Goal: Task Accomplishment & Management: Manage account settings

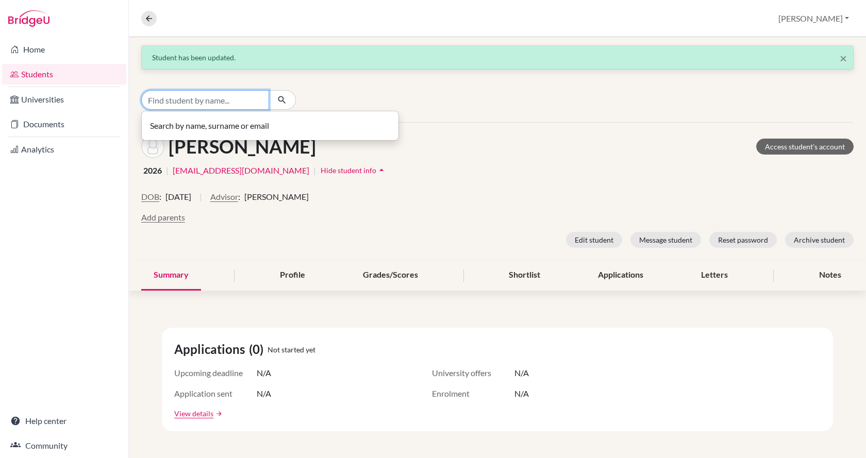
click at [215, 107] on input "Find student by name..." at bounding box center [205, 100] width 128 height 20
click at [151, 18] on icon at bounding box center [148, 18] width 9 height 9
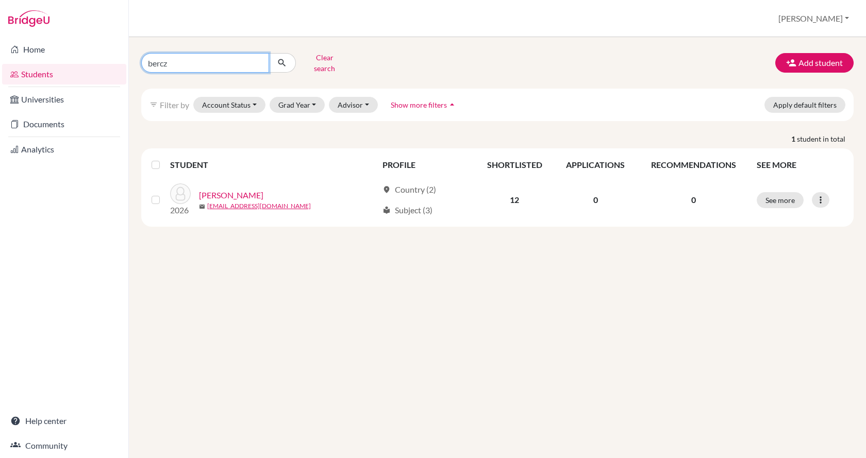
click at [202, 57] on input "bercz" at bounding box center [205, 63] width 128 height 20
type input "b"
type input "bartok"
click button "submit" at bounding box center [282, 63] width 27 height 20
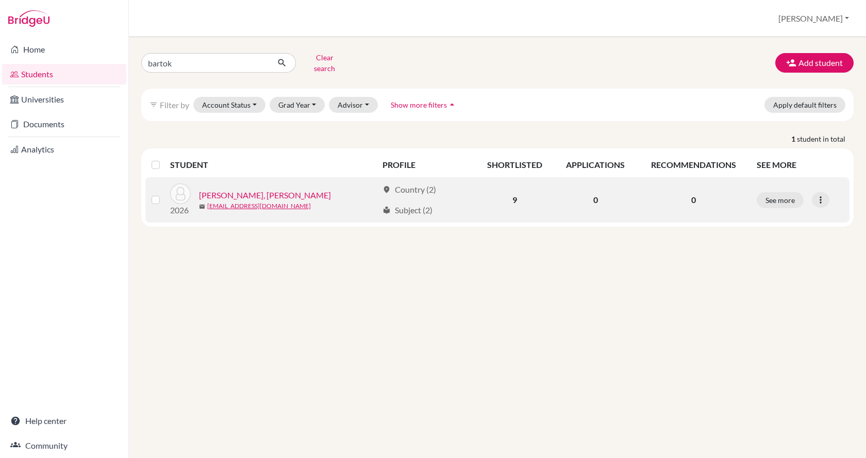
click at [221, 189] on link "Bartók, Márton" at bounding box center [265, 195] width 132 height 12
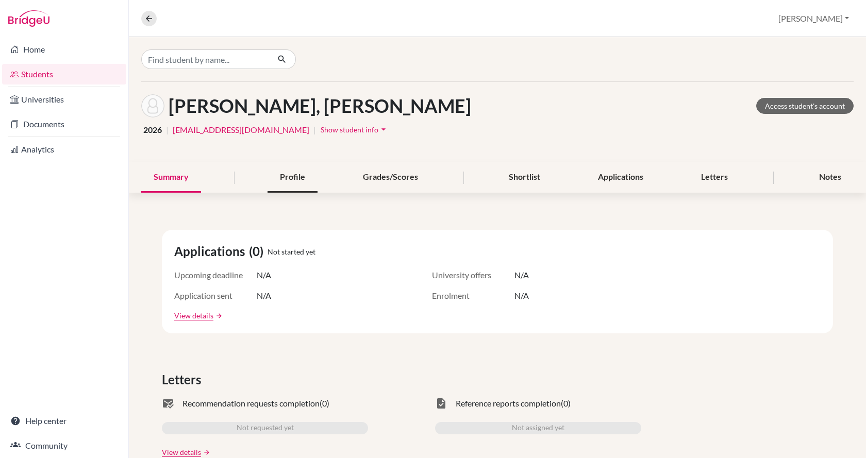
click at [287, 177] on div "Profile" at bounding box center [292, 177] width 50 height 30
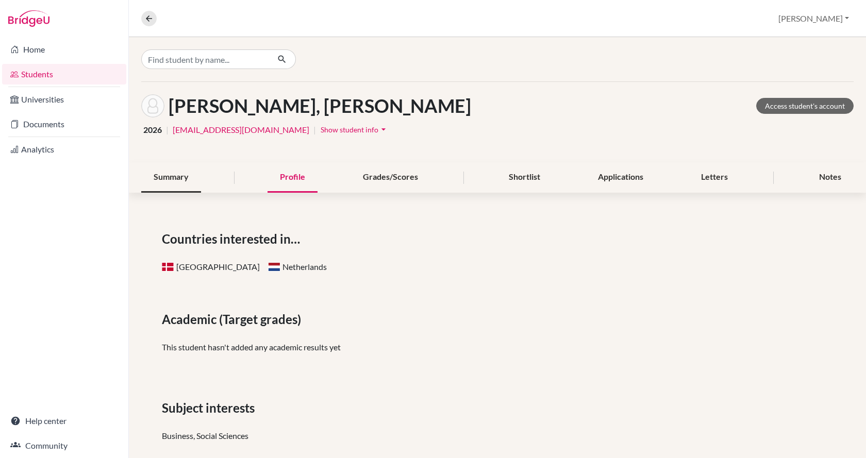
click at [179, 179] on div "Summary" at bounding box center [171, 177] width 60 height 30
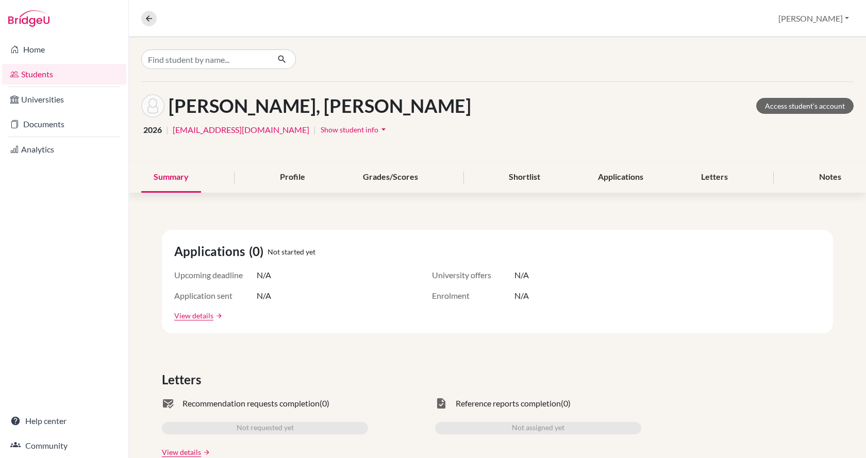
click at [321, 128] on span "Show student info" at bounding box center [350, 129] width 58 height 9
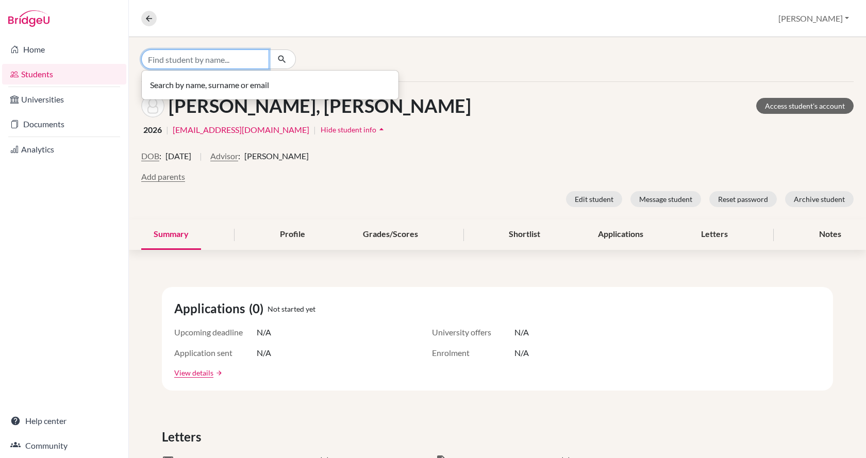
click at [183, 63] on input "Find student by name..." at bounding box center [205, 59] width 128 height 20
type input "murvai"
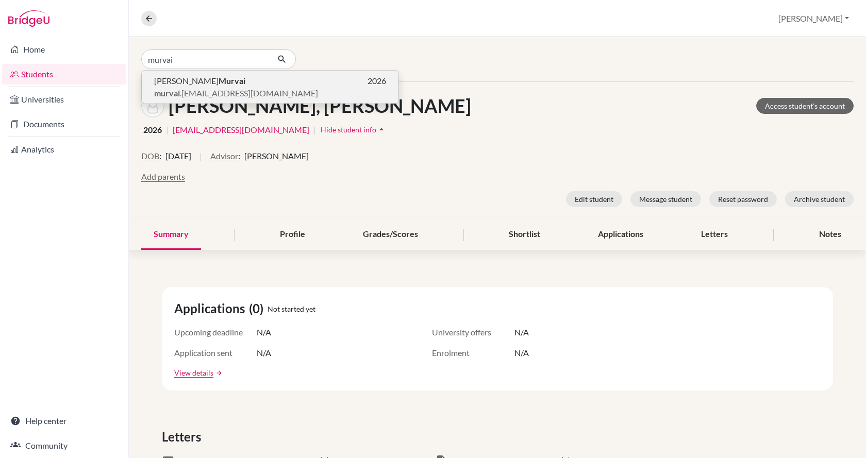
click at [185, 87] on span "József Murvai" at bounding box center [199, 81] width 91 height 12
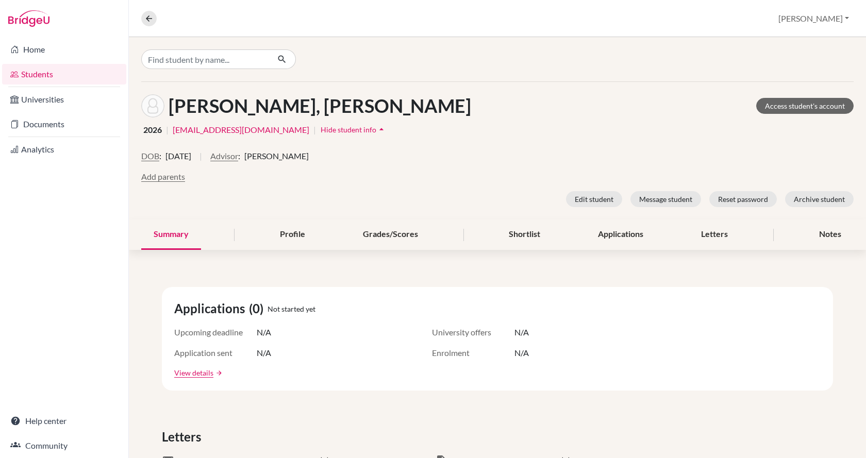
scroll to position [34, 0]
click at [271, 153] on span "Lisa Newbould" at bounding box center [276, 156] width 64 height 12
click at [238, 156] on button "Advisor" at bounding box center [224, 156] width 28 height 12
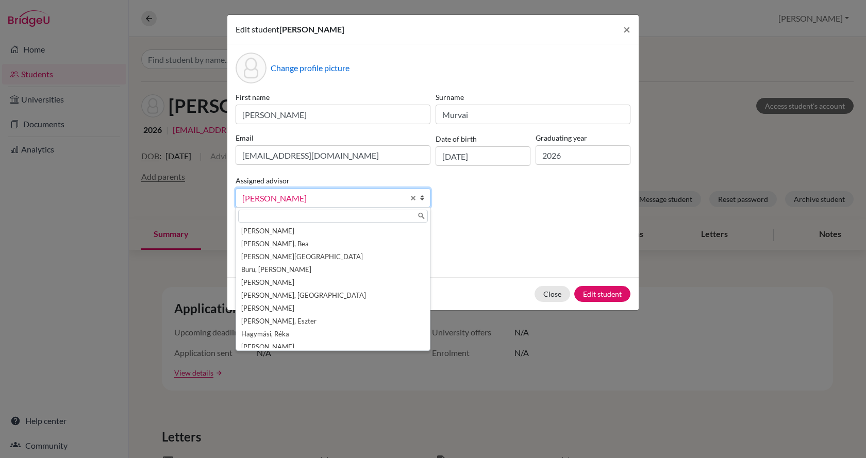
scroll to position [250, 0]
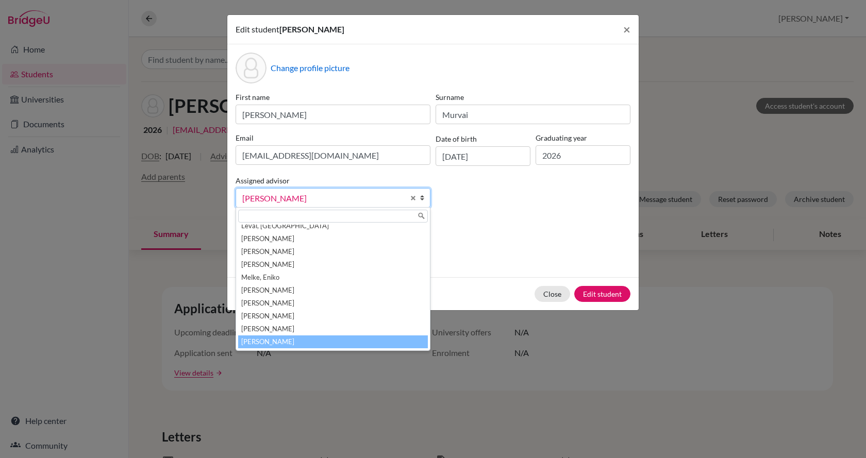
click at [257, 189] on link "[PERSON_NAME]" at bounding box center [333, 198] width 195 height 20
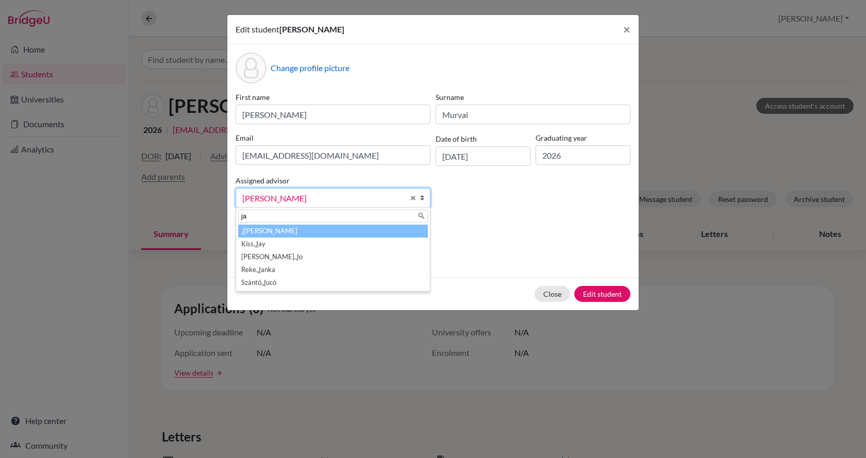
scroll to position [0, 0]
type input "janka"
click at [275, 232] on em "Janka" at bounding box center [267, 231] width 18 height 8
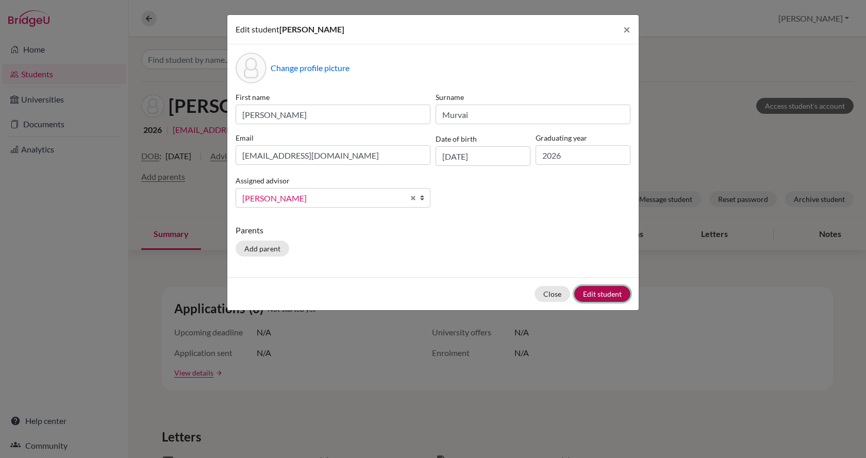
click at [597, 293] on button "Edit student" at bounding box center [602, 294] width 56 height 16
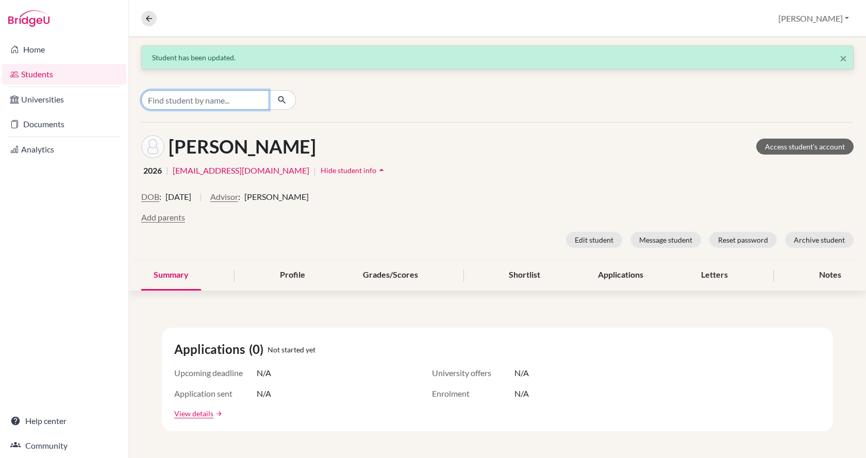
click at [186, 99] on input "Find student by name..." at bounding box center [205, 100] width 128 height 20
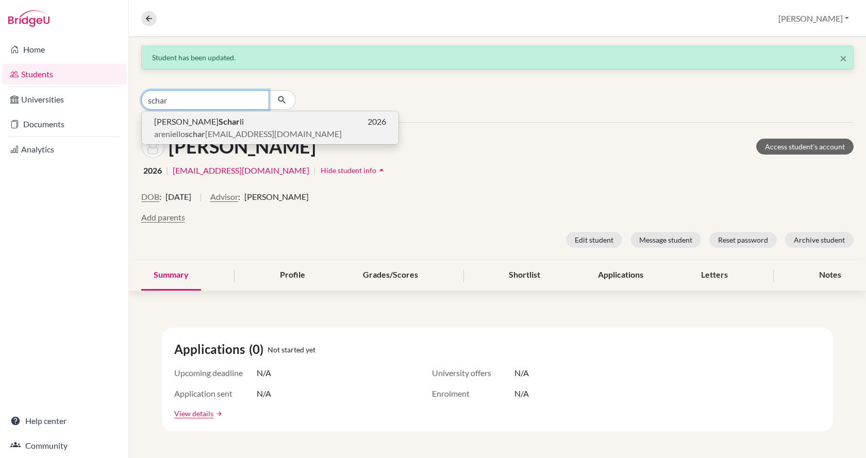
type input "schar"
click at [182, 131] on span "areniello schar li@gmail.com" at bounding box center [248, 134] width 188 height 12
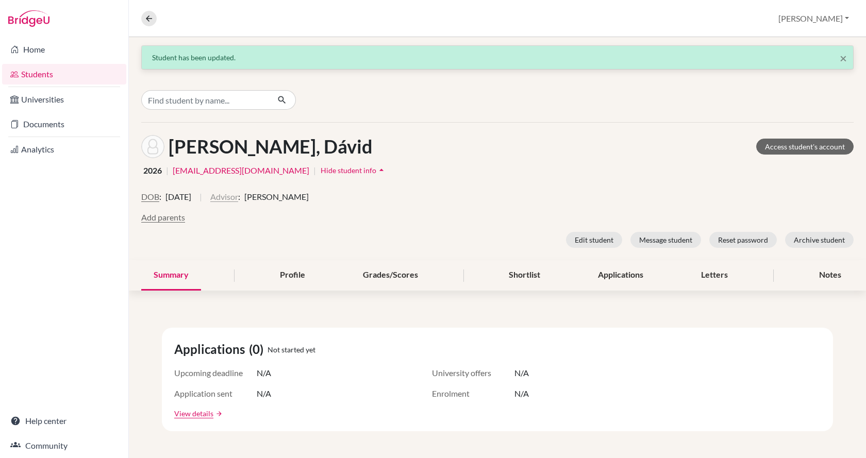
click at [238, 196] on button "Advisor" at bounding box center [224, 197] width 28 height 12
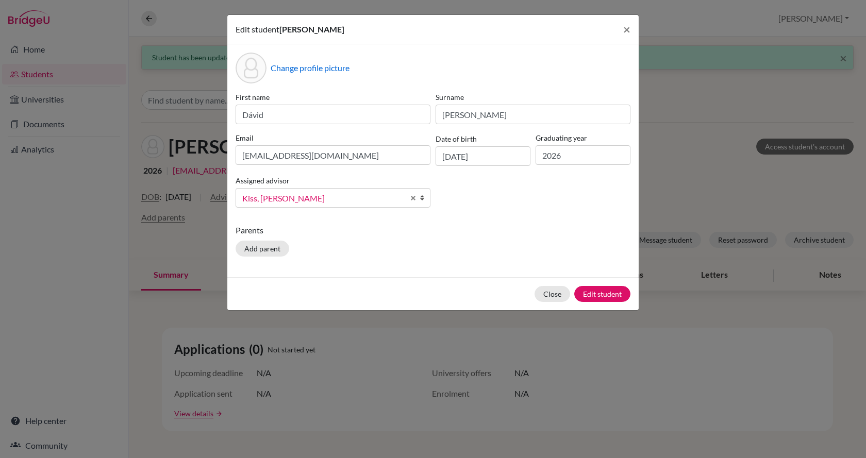
scroll to position [57, 0]
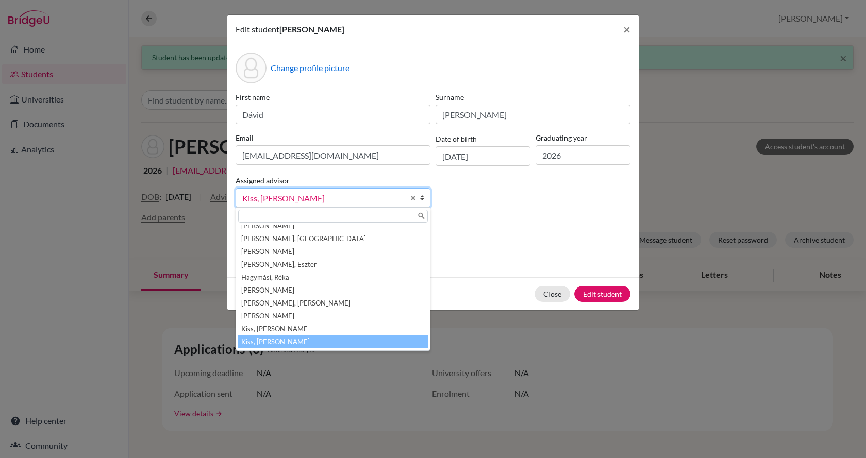
click at [271, 210] on input "text" at bounding box center [333, 216] width 190 height 13
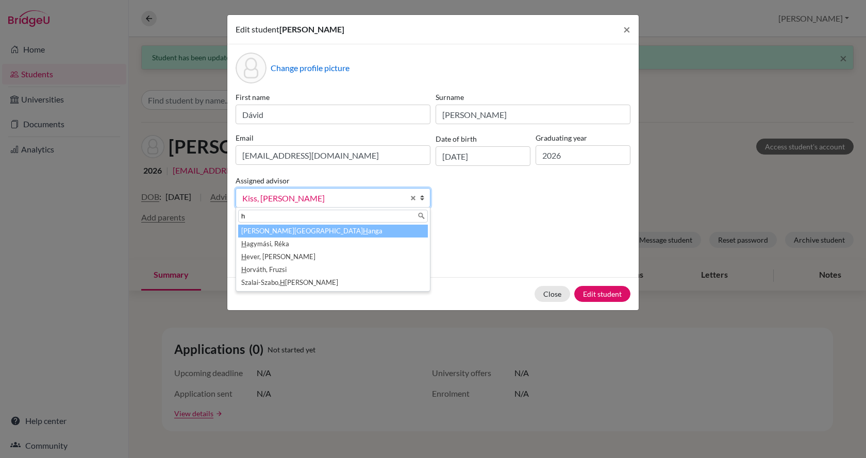
scroll to position [0, 0]
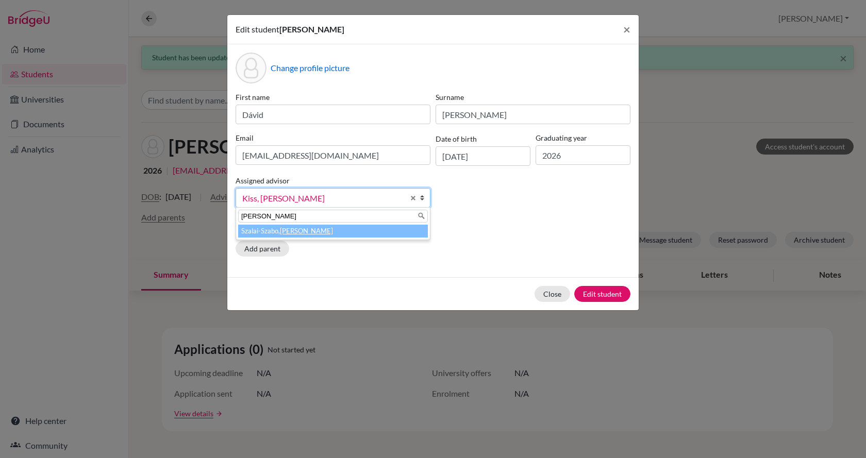
type input "hanna"
click at [285, 229] on em "Hanna" at bounding box center [306, 231] width 53 height 8
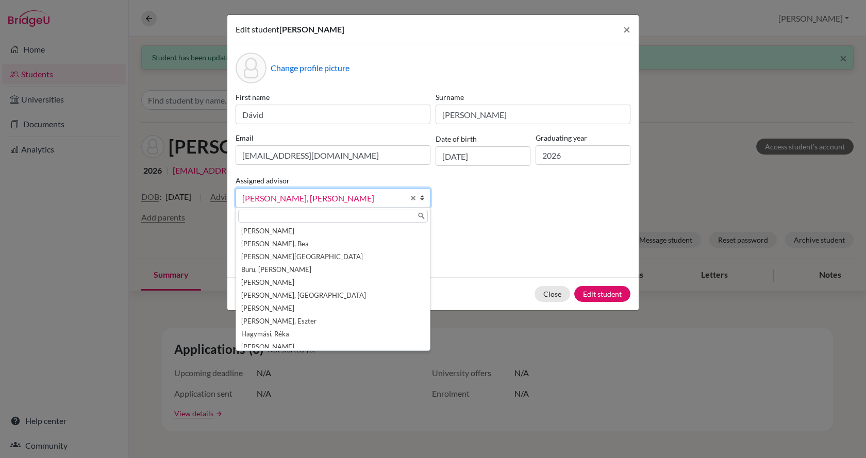
scroll to position [379, 0]
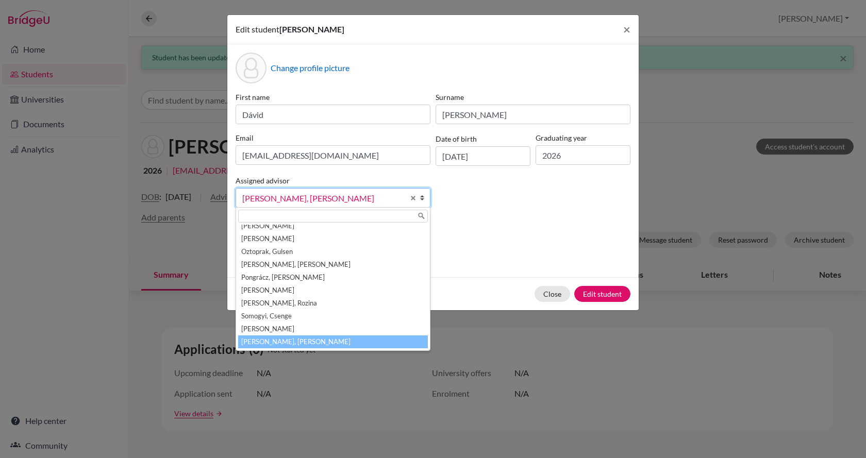
click at [316, 198] on span "[PERSON_NAME]" at bounding box center [323, 198] width 162 height 13
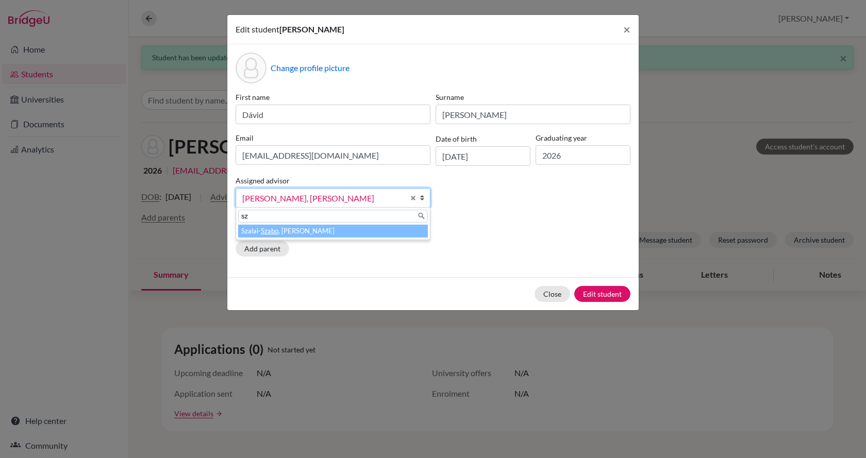
type input "s"
type input "hanna"
click at [306, 231] on li "Szalai-Szabo, Hanna" at bounding box center [333, 231] width 190 height 13
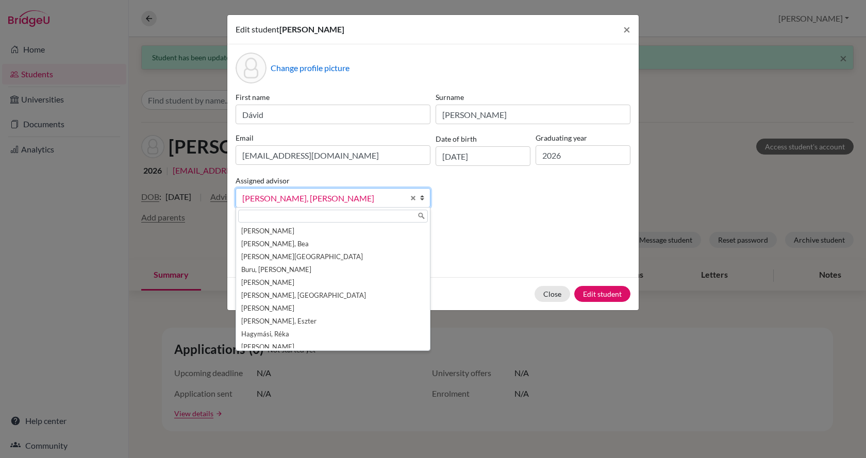
scroll to position [379, 0]
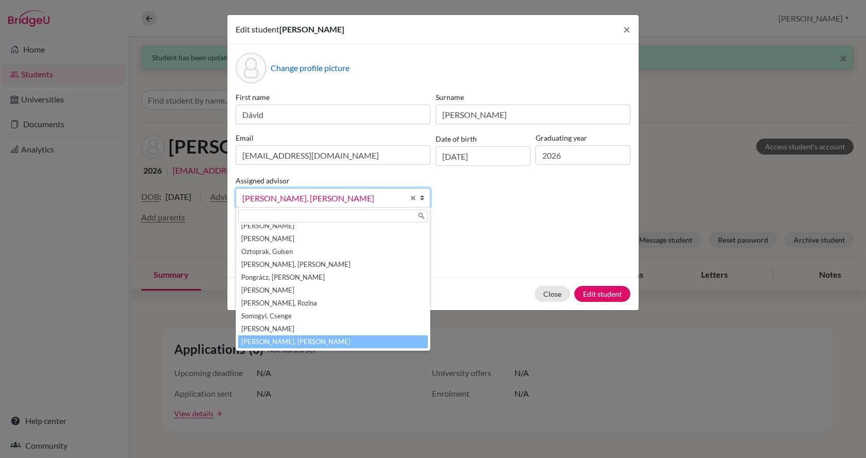
click at [306, 196] on span "[PERSON_NAME]" at bounding box center [323, 198] width 162 height 13
click at [600, 295] on button "Edit student" at bounding box center [602, 294] width 56 height 16
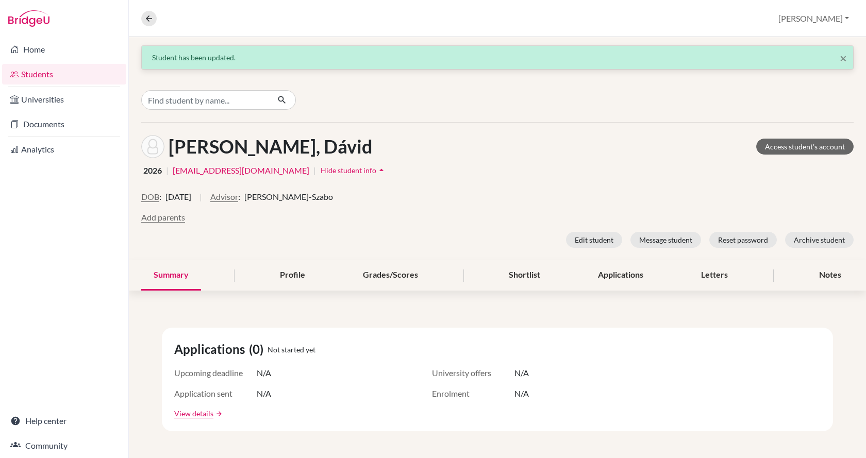
click at [313, 198] on span "Hanna Szalai-Szabo" at bounding box center [288, 197] width 89 height 12
click at [203, 98] on input "Find student by name..." at bounding box center [205, 100] width 128 height 20
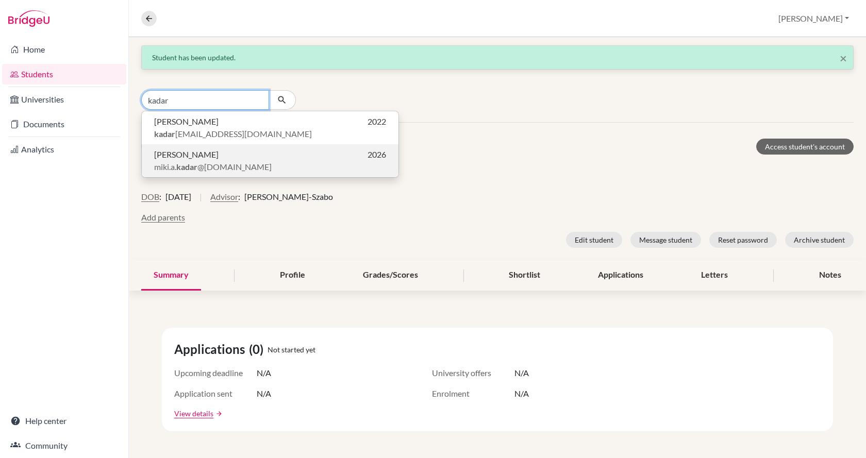
type input "kadar"
click at [182, 156] on span "Miklós Kádár" at bounding box center [186, 154] width 64 height 12
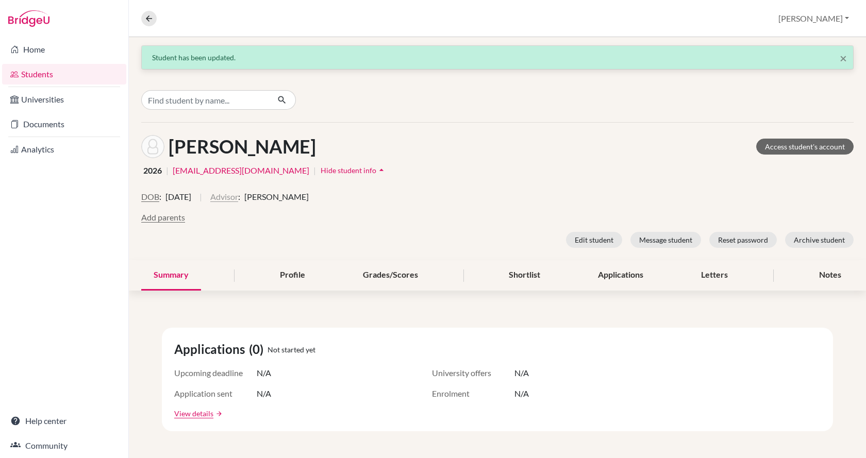
click at [238, 197] on button "Advisor" at bounding box center [224, 197] width 28 height 12
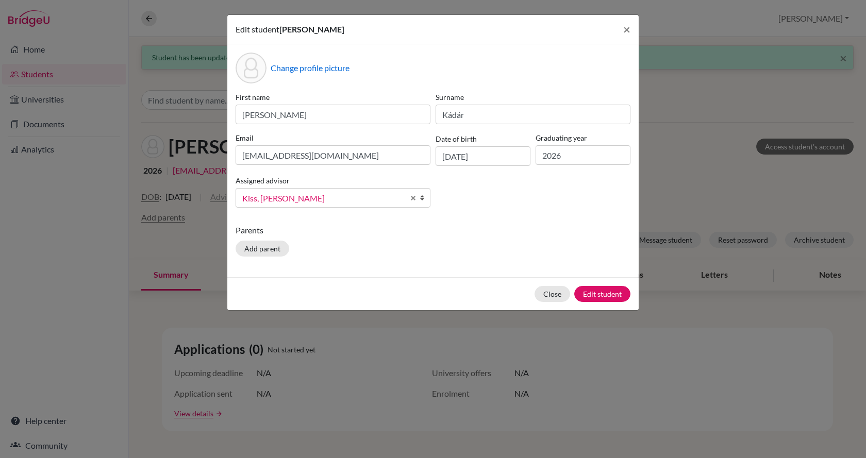
scroll to position [57, 0]
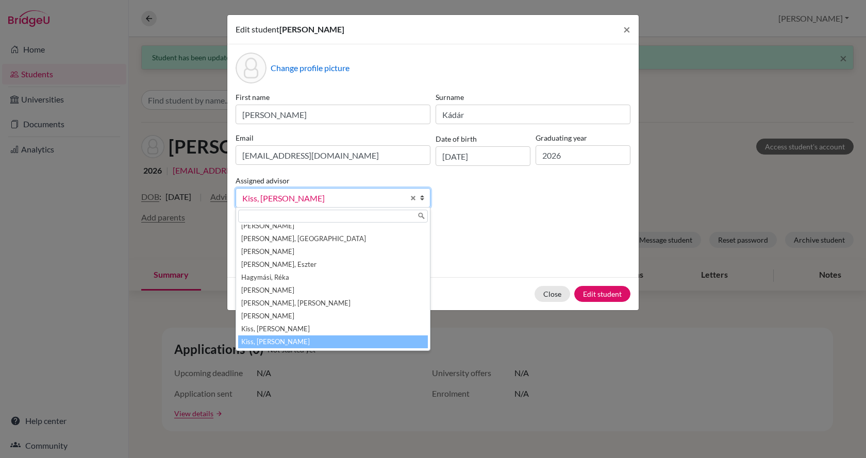
click at [270, 208] on div at bounding box center [333, 216] width 194 height 17
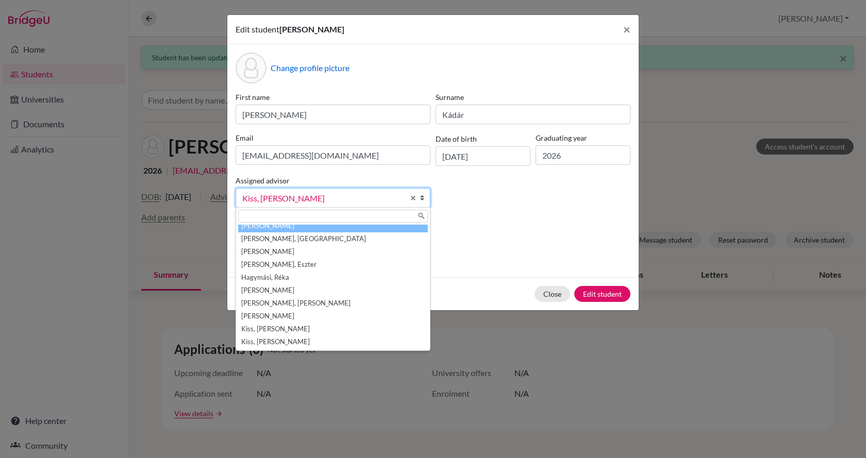
scroll to position [52, 0]
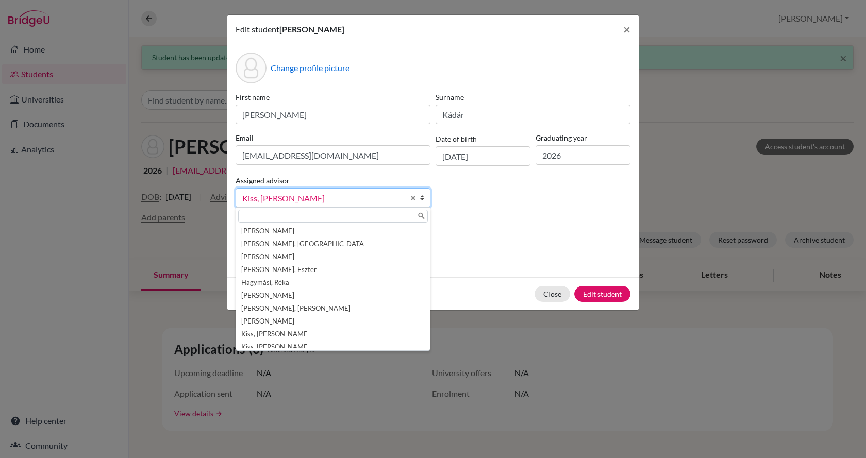
click at [271, 215] on input "text" at bounding box center [333, 216] width 190 height 13
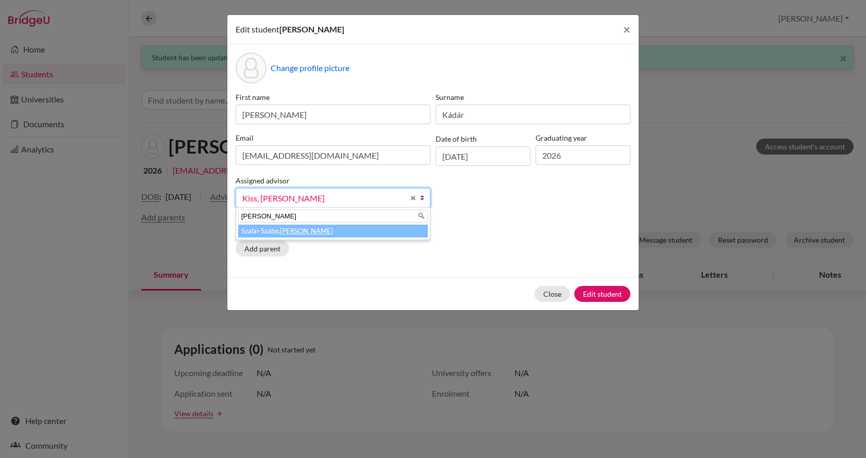
type input "hanna"
click at [272, 234] on li "Szalai-Szabo, Hanna" at bounding box center [333, 231] width 190 height 13
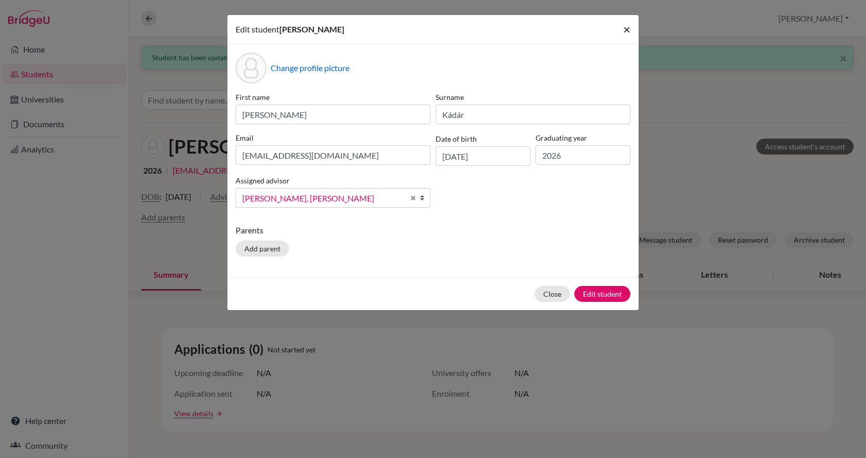
click at [627, 29] on span "×" at bounding box center [626, 29] width 7 height 15
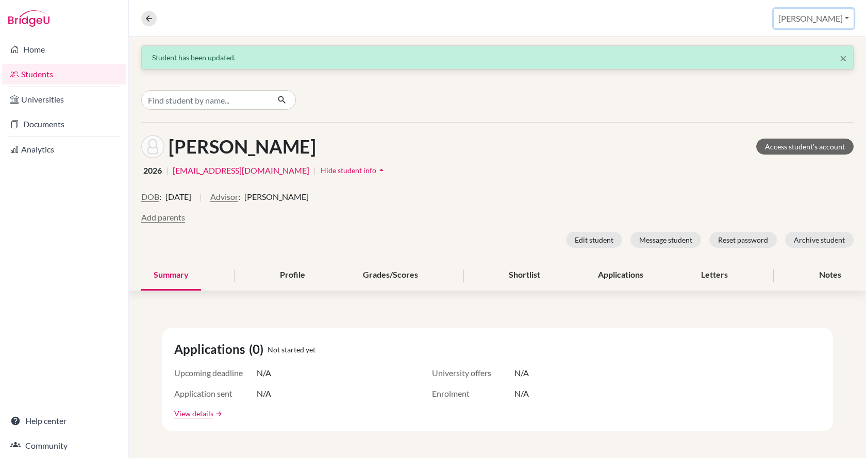
click at [835, 21] on button "[PERSON_NAME]" at bounding box center [814, 19] width 80 height 20
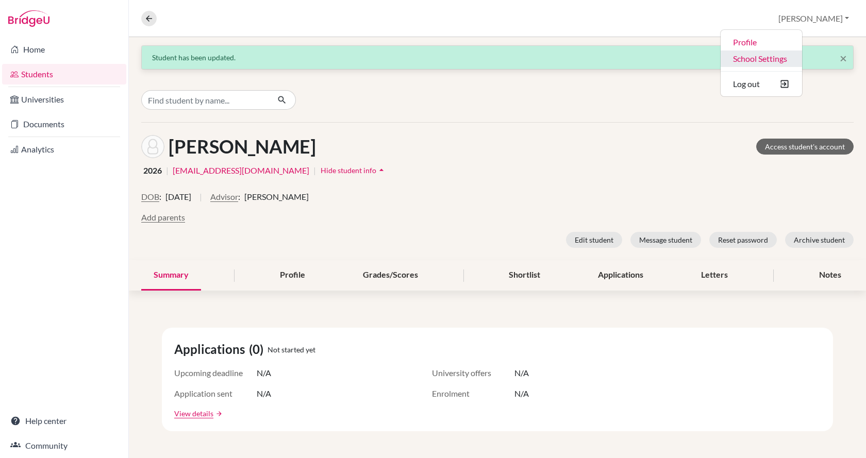
click at [802, 62] on link "School Settings" at bounding box center [761, 59] width 81 height 16
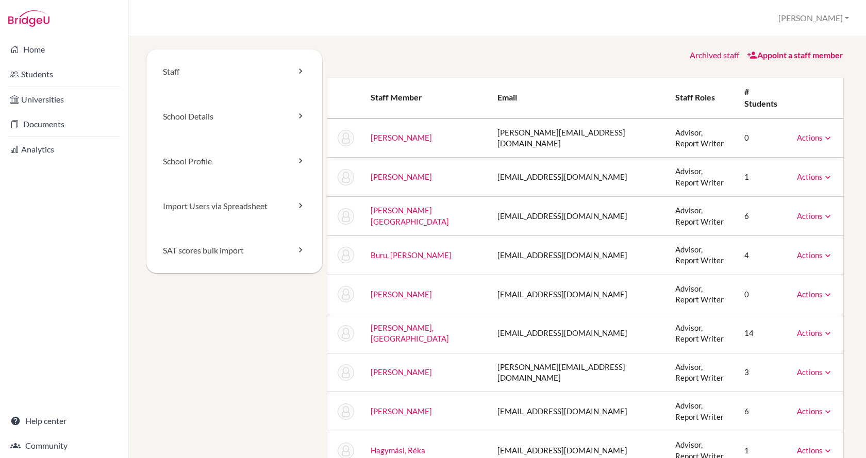
click at [759, 56] on link "Appoint a staff member" at bounding box center [795, 55] width 96 height 10
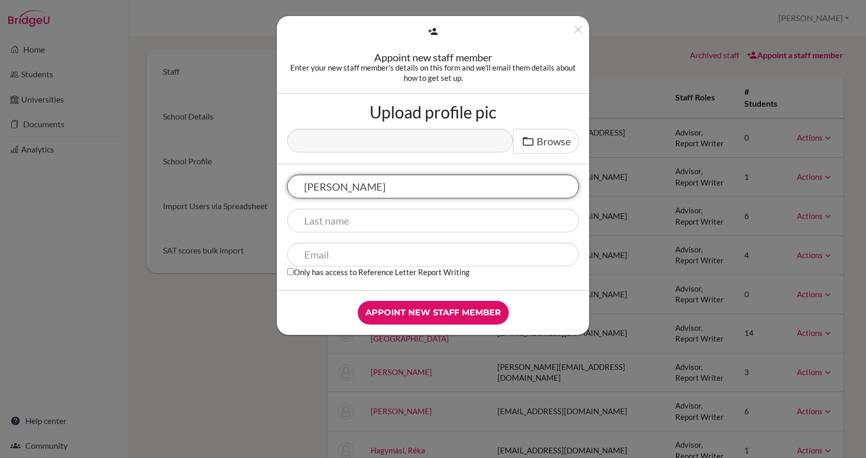
type input "[PERSON_NAME]"
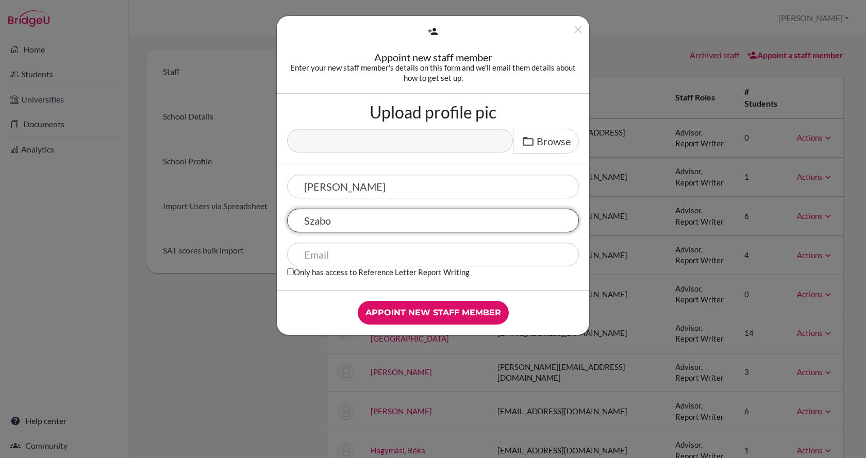
type input "Szabo"
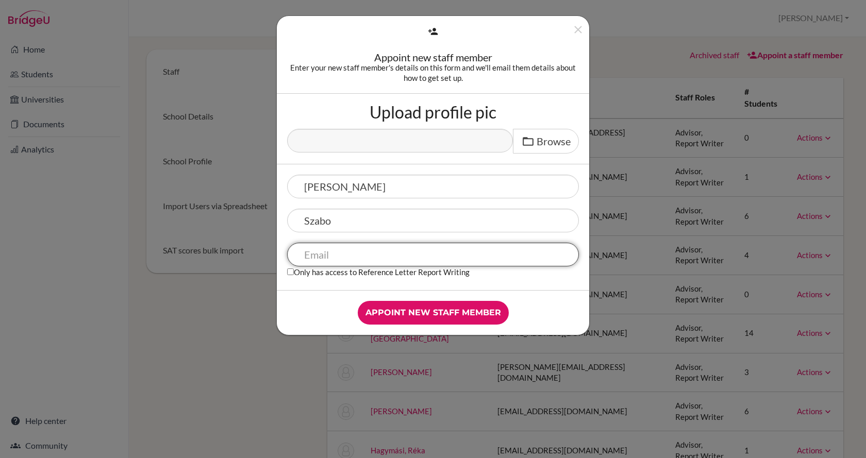
paste input "[EMAIL_ADDRESS][DOMAIN_NAME]"
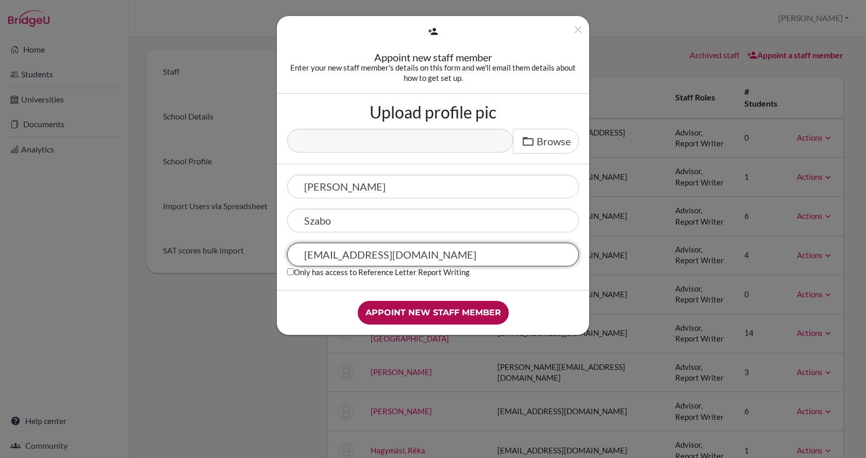
type input "[EMAIL_ADDRESS][DOMAIN_NAME]"
click at [438, 307] on input "Appoint new staff member" at bounding box center [433, 313] width 151 height 24
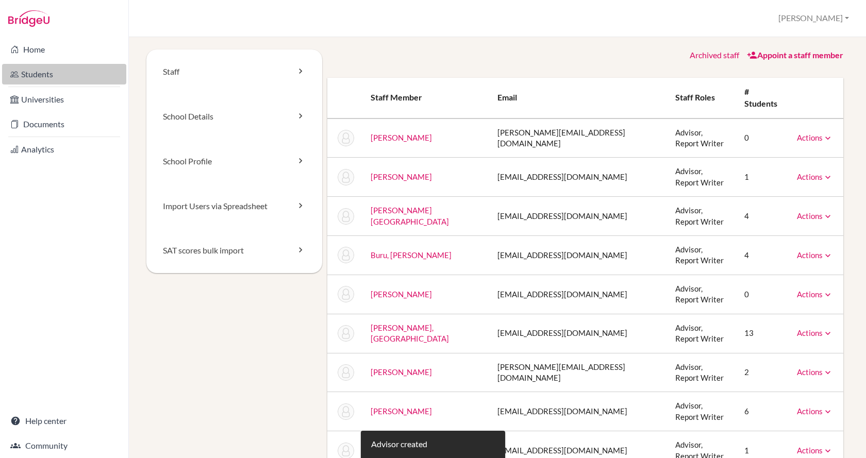
click at [41, 74] on link "Students" at bounding box center [64, 74] width 124 height 21
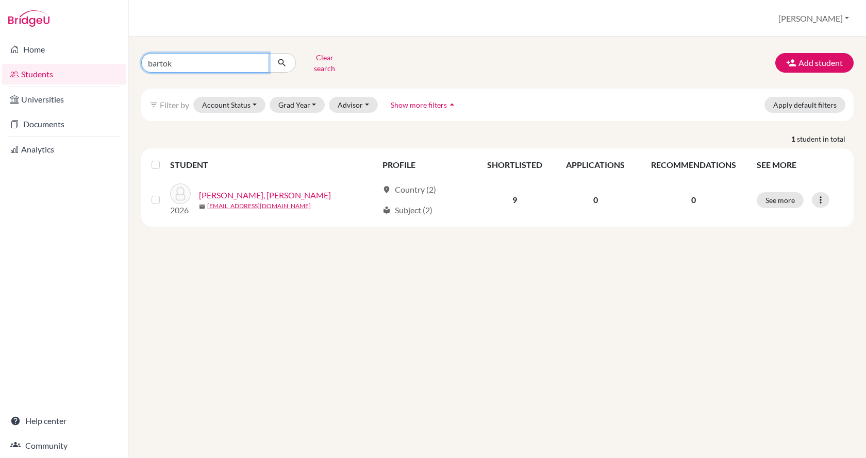
click at [209, 60] on input "bartok" at bounding box center [205, 63] width 128 height 20
type input "b"
type input "kadar"
click button "submit" at bounding box center [282, 63] width 27 height 20
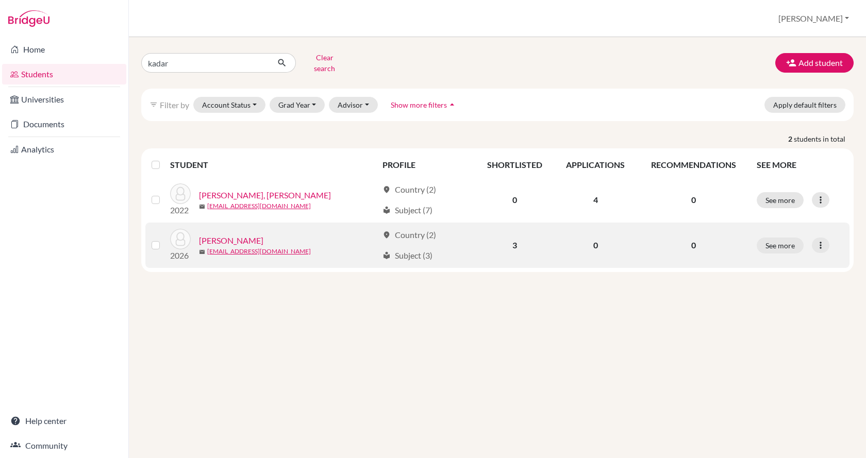
click at [230, 235] on link "[PERSON_NAME]" at bounding box center [231, 241] width 64 height 12
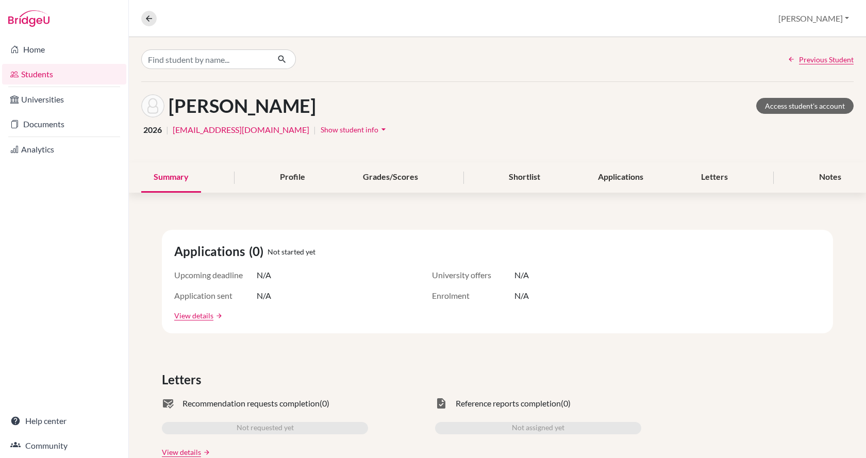
click at [321, 127] on span "Show student info" at bounding box center [350, 129] width 58 height 9
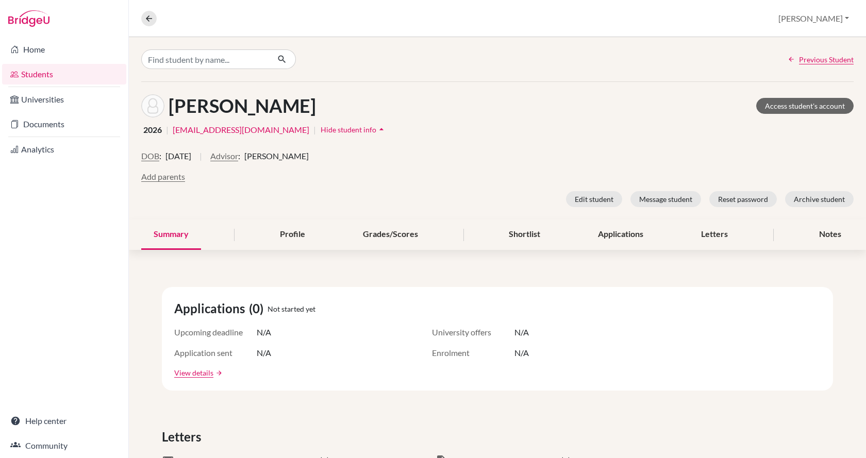
click at [281, 158] on span "Jay Kiss" at bounding box center [276, 156] width 64 height 12
click at [238, 155] on button "Advisor" at bounding box center [224, 156] width 28 height 12
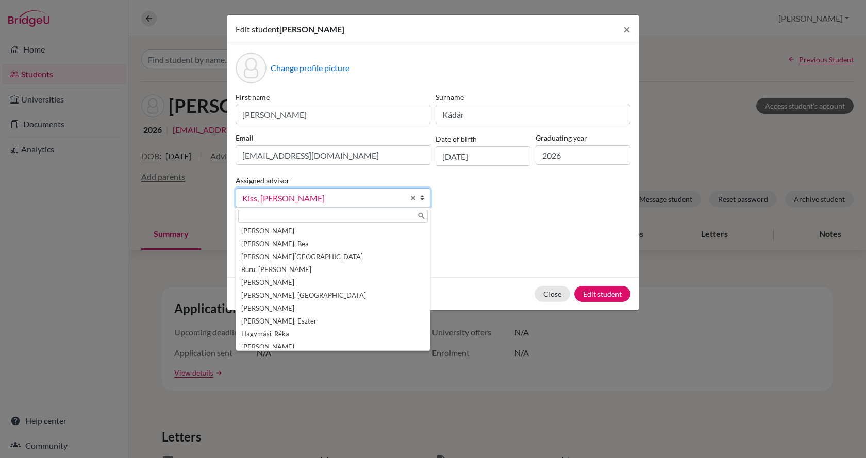
scroll to position [57, 0]
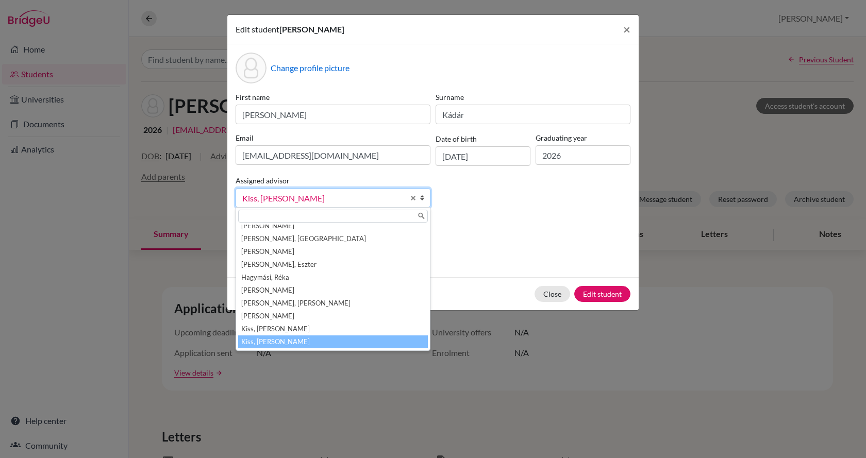
click at [286, 199] on span "Kiss, Jay" at bounding box center [323, 198] width 162 height 13
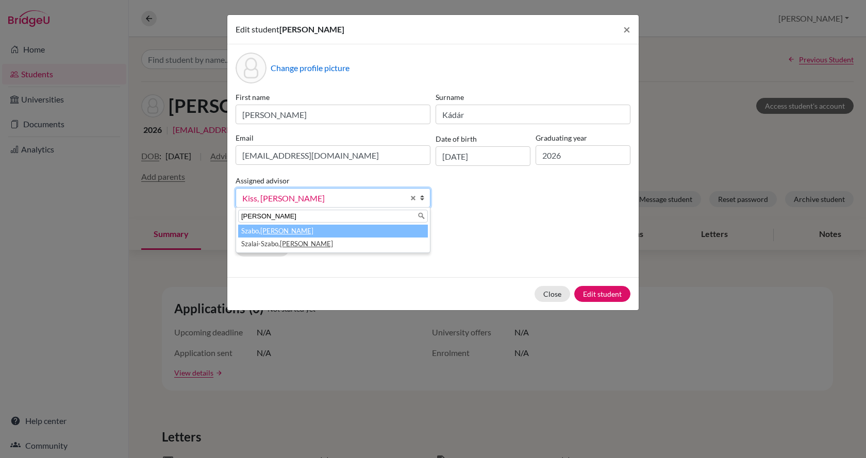
type input "hanna"
click at [271, 231] on em "Hanna" at bounding box center [286, 231] width 53 height 8
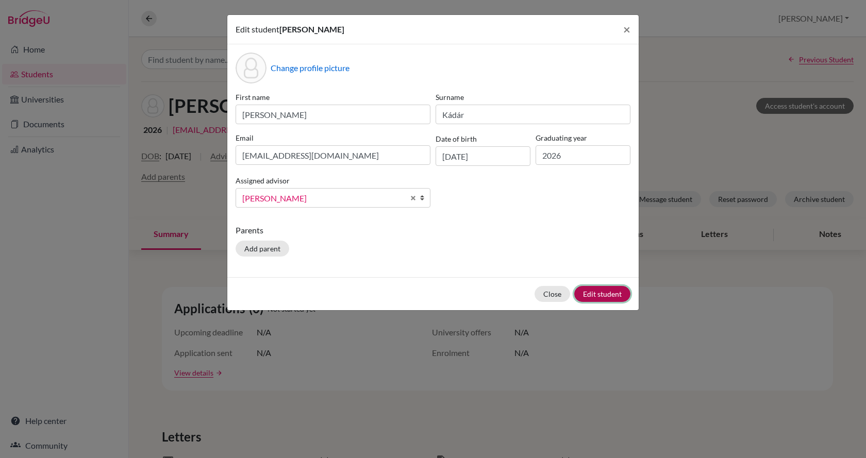
click at [616, 295] on button "Edit student" at bounding box center [602, 294] width 56 height 16
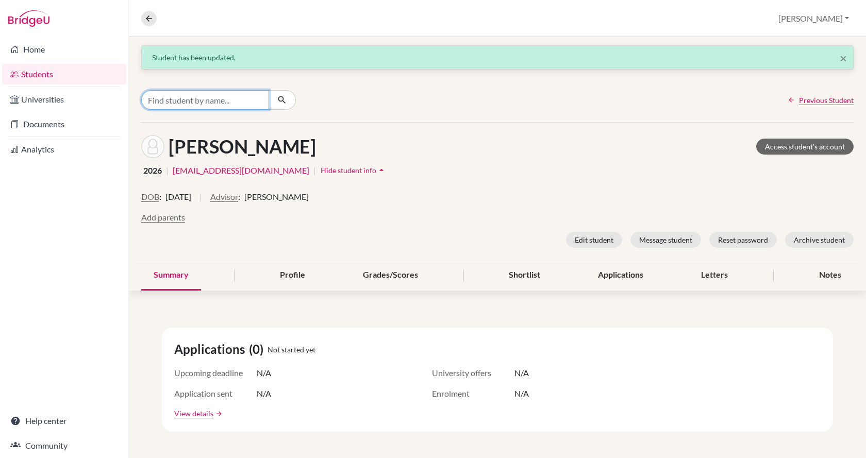
click at [206, 97] on input "Find student by name..." at bounding box center [205, 100] width 128 height 20
type input "scharli"
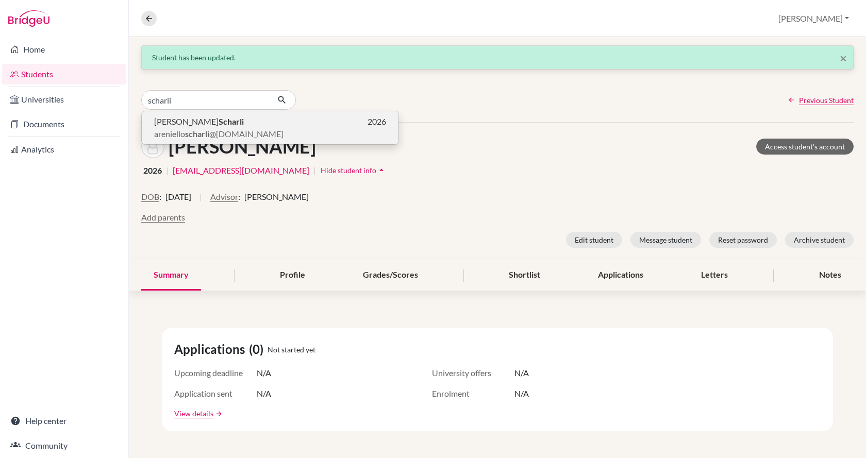
click at [225, 131] on span "areniello scharli @gmail.com" at bounding box center [218, 134] width 129 height 12
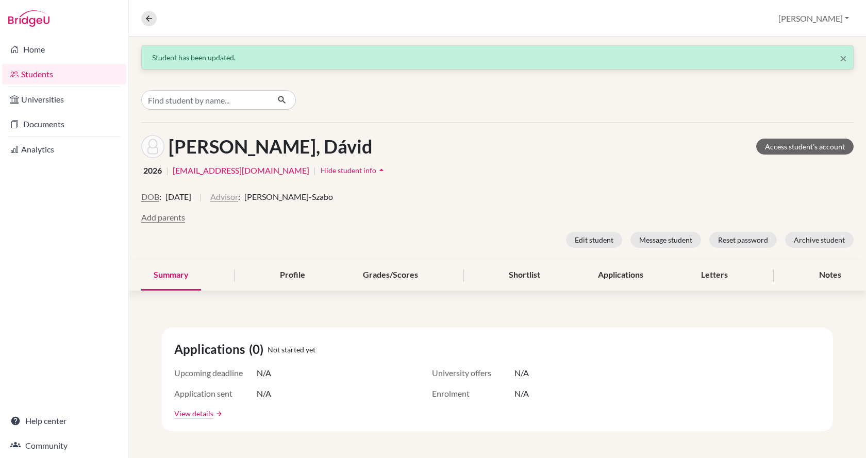
click at [238, 200] on button "Advisor" at bounding box center [224, 197] width 28 height 12
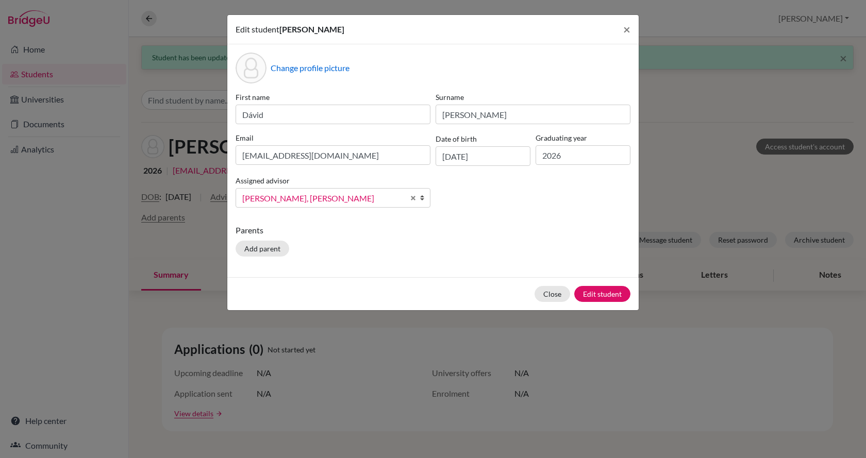
scroll to position [392, 0]
click at [290, 198] on span "[PERSON_NAME]" at bounding box center [323, 198] width 162 height 13
click at [309, 196] on span "[PERSON_NAME]" at bounding box center [323, 198] width 162 height 13
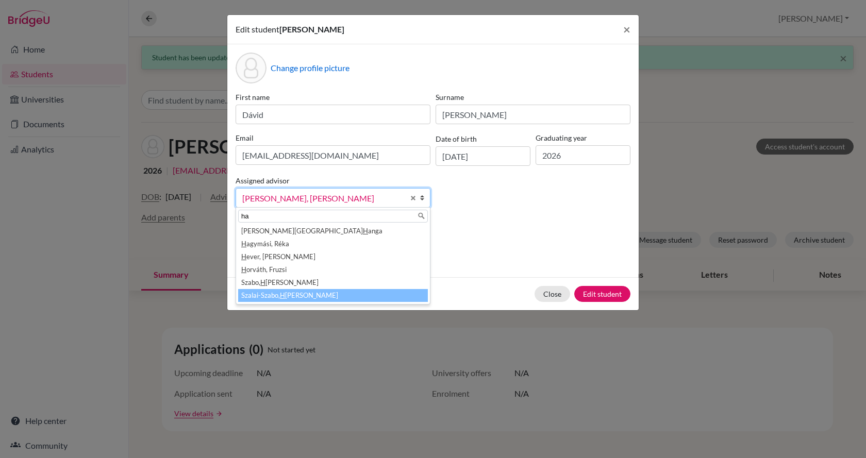
scroll to position [0, 0]
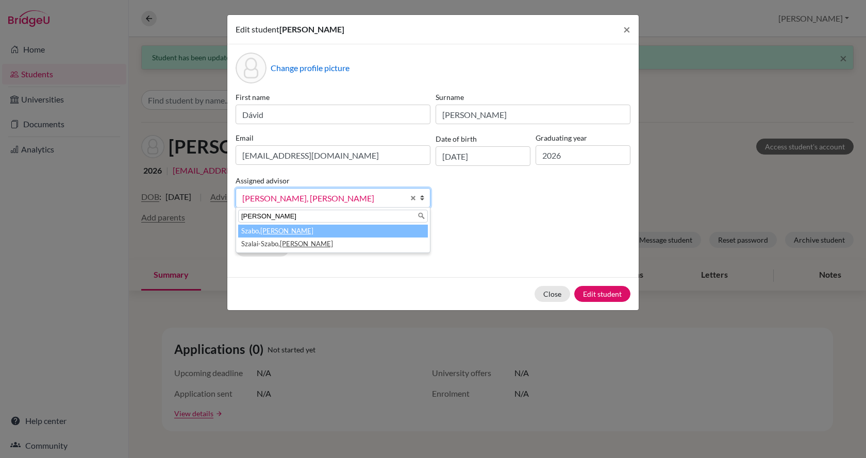
type input "hanna"
click at [278, 225] on li "Szabo, Hanna" at bounding box center [333, 231] width 190 height 13
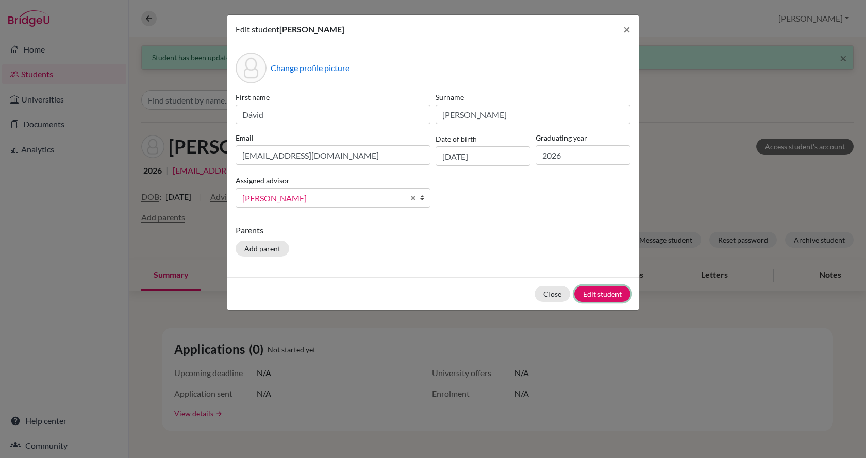
click at [610, 294] on button "Edit student" at bounding box center [602, 294] width 56 height 16
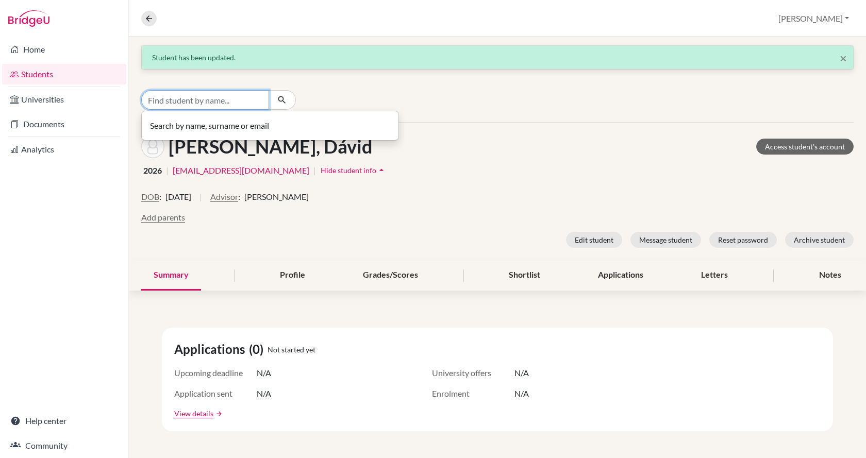
click at [191, 102] on input "Find student by name..." at bounding box center [205, 100] width 128 height 20
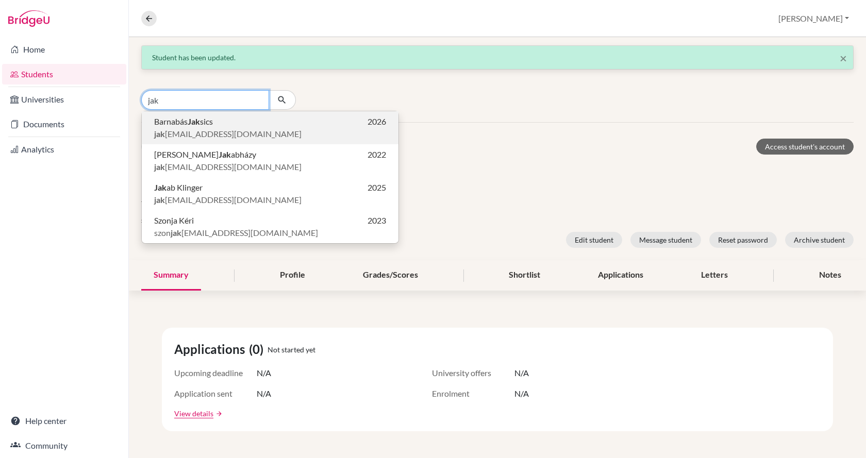
type input "jak"
click at [197, 131] on span "jak sicsb@gmail.com" at bounding box center [227, 134] width 147 height 12
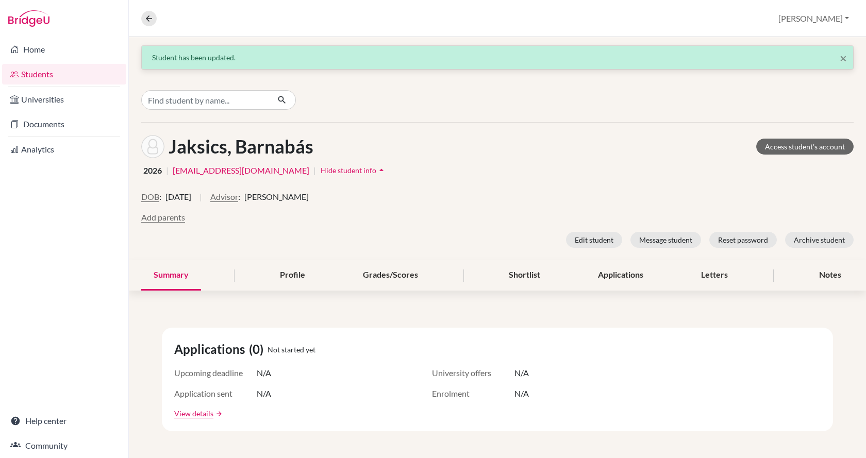
click at [321, 174] on span "Hide student info" at bounding box center [349, 170] width 56 height 9
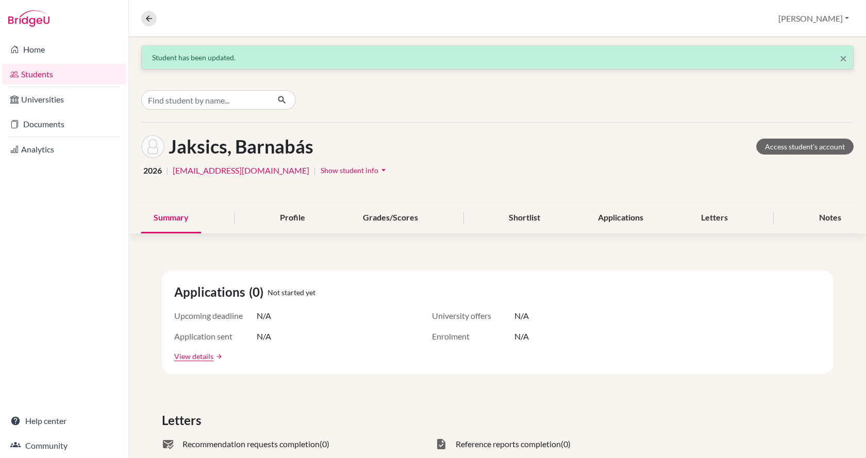
click at [321, 174] on span "Show student info" at bounding box center [350, 170] width 58 height 9
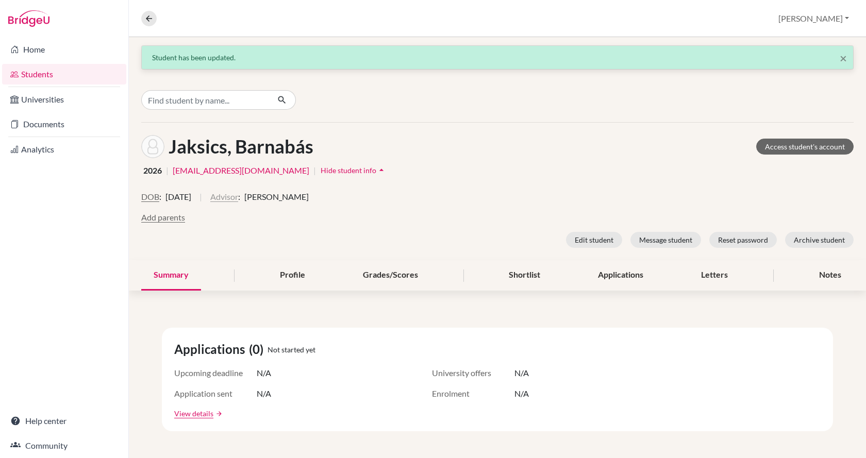
click at [238, 196] on button "Advisor" at bounding box center [224, 197] width 28 height 12
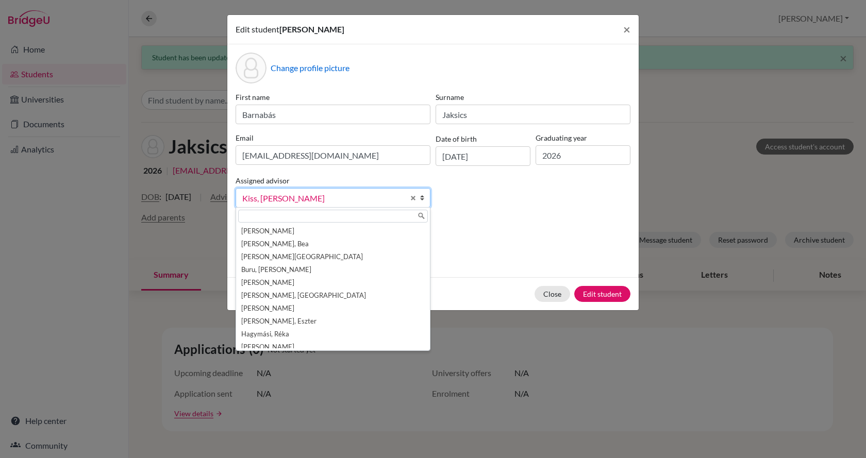
scroll to position [57, 0]
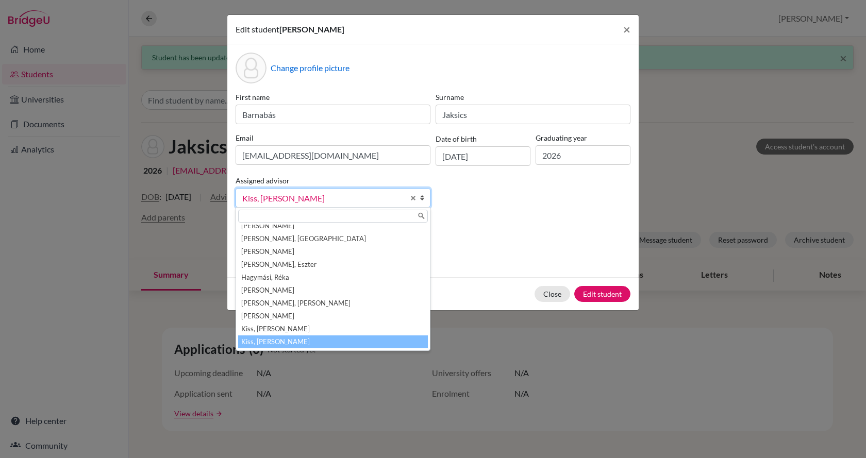
click at [276, 214] on input "text" at bounding box center [333, 216] width 190 height 13
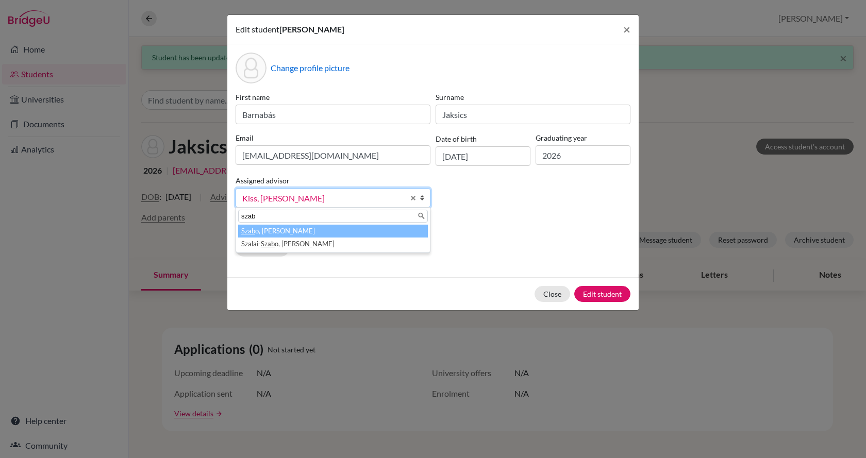
type input "szab"
click at [273, 229] on li "Szab o, Hanna" at bounding box center [333, 231] width 190 height 13
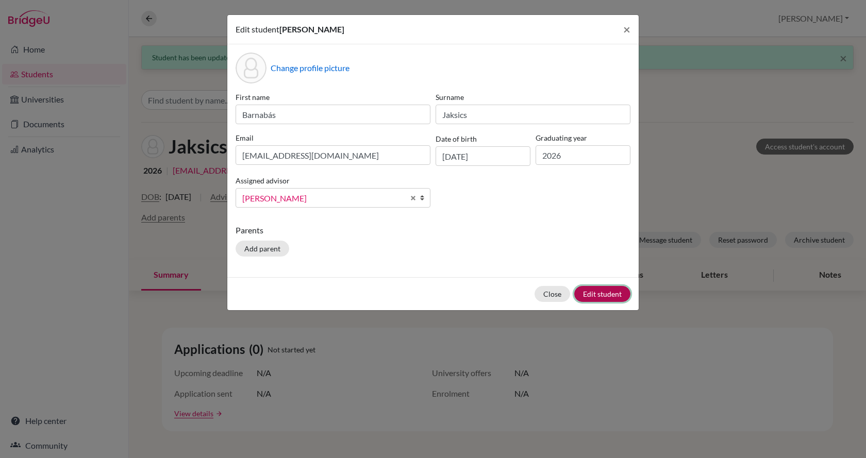
click at [598, 291] on button "Edit student" at bounding box center [602, 294] width 56 height 16
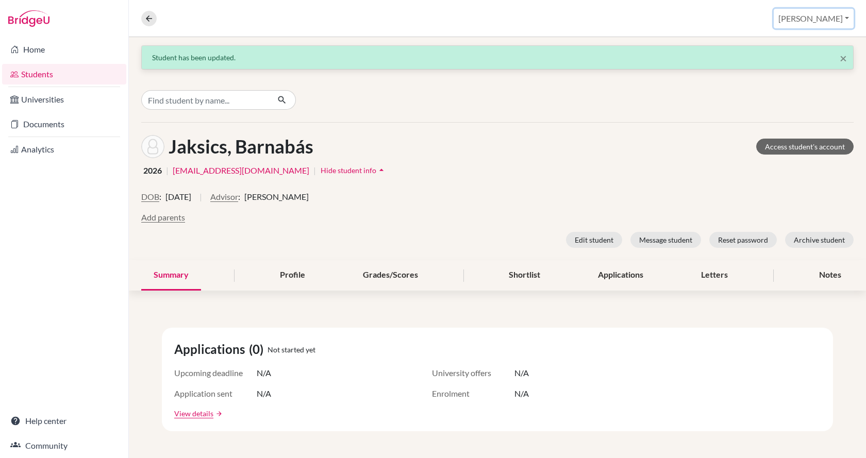
click at [830, 15] on button "[PERSON_NAME]" at bounding box center [814, 19] width 80 height 20
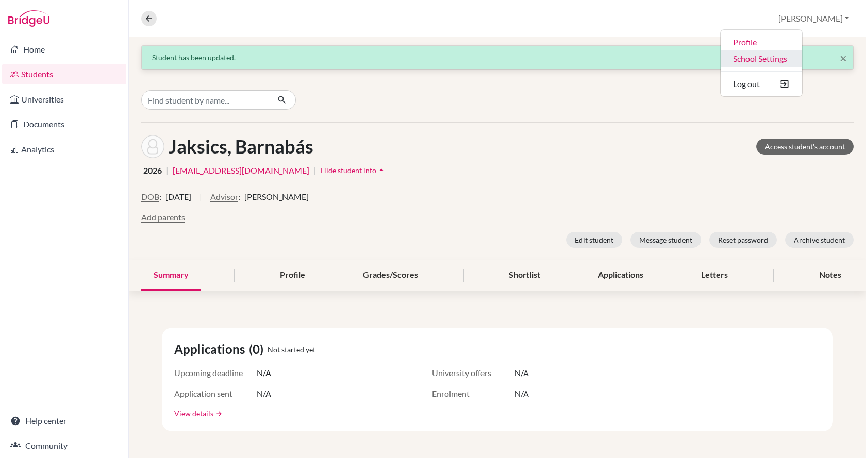
click at [802, 56] on link "School Settings" at bounding box center [761, 59] width 81 height 16
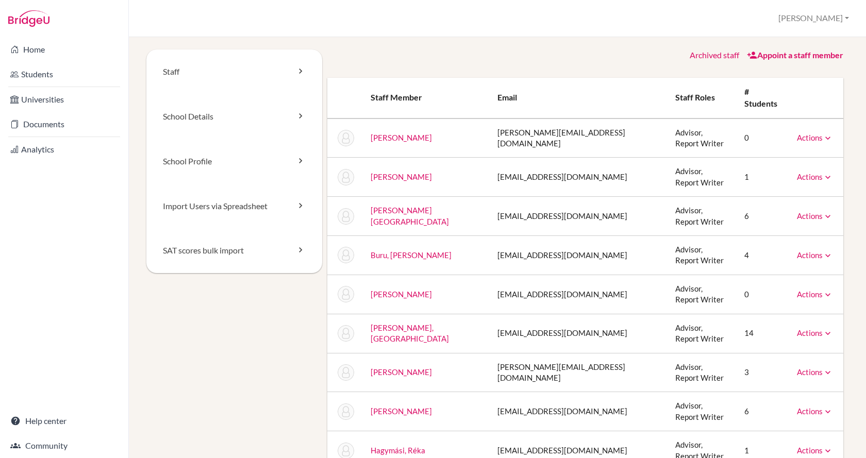
click at [762, 55] on link "Appoint a staff member" at bounding box center [795, 55] width 96 height 10
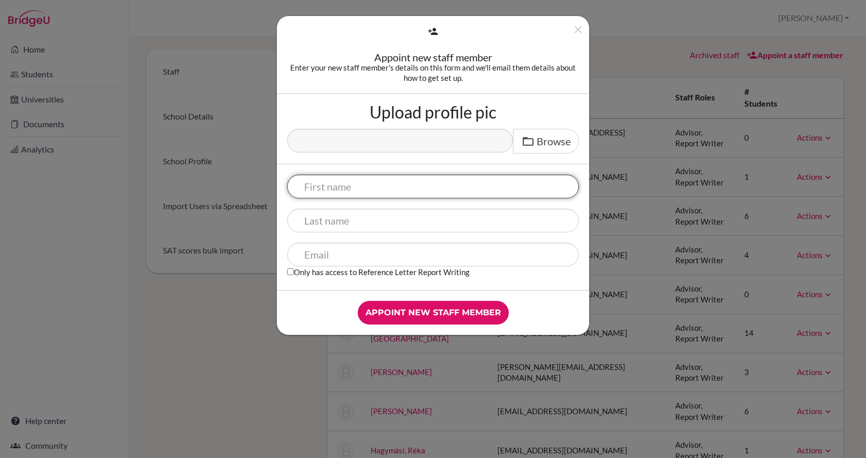
click at [453, 187] on input "text" at bounding box center [433, 187] width 292 height 24
type input "Jennifer"
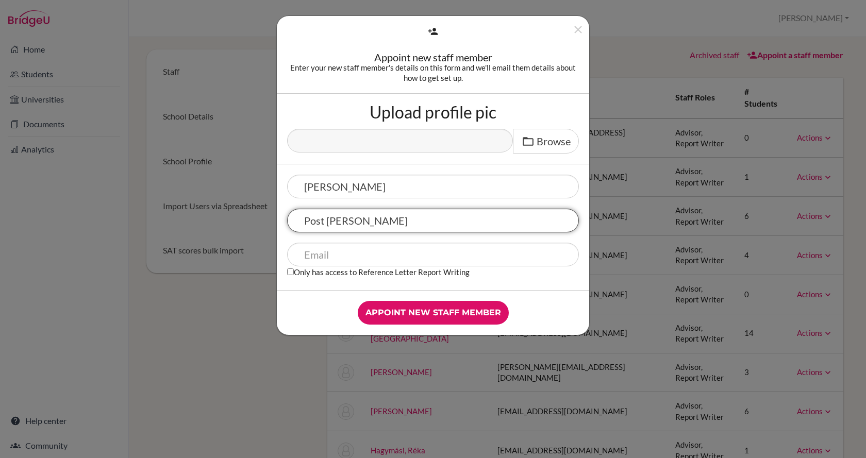
type input "Post Draeger"
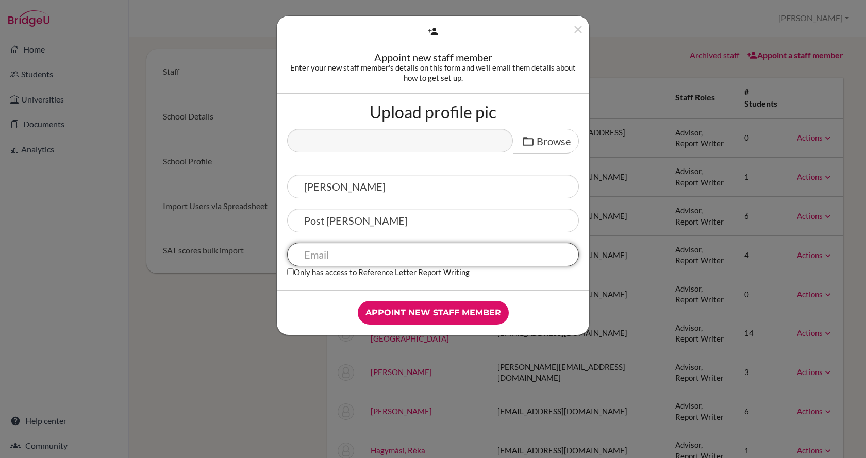
click at [402, 255] on input "text" at bounding box center [433, 255] width 292 height 24
paste input "jenn.post.draeger@gmail.com"
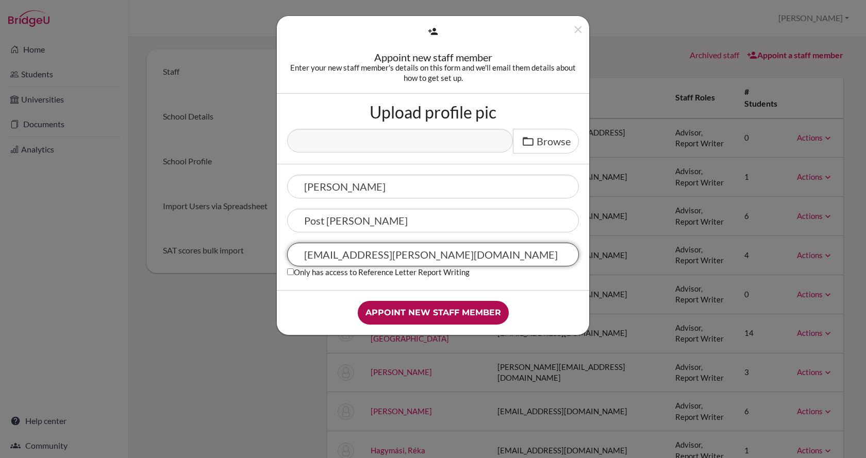
type input "jenn.post.draeger@gmail.com"
click at [422, 317] on input "Appoint new staff member" at bounding box center [433, 313] width 151 height 24
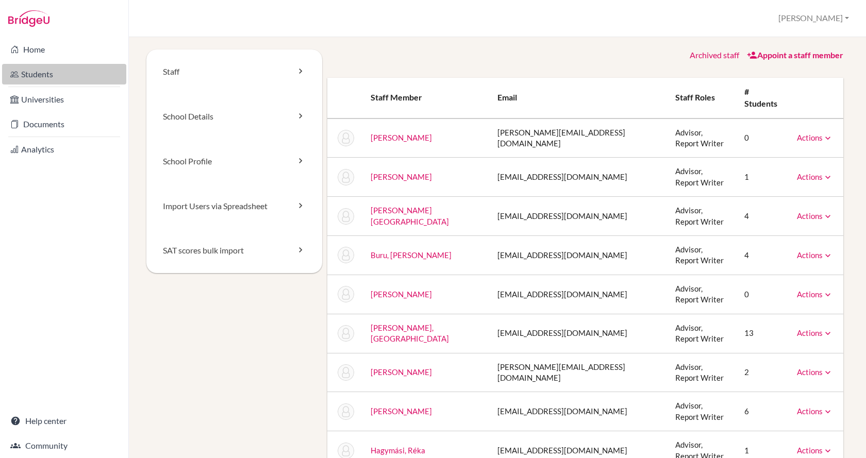
click at [26, 70] on link "Students" at bounding box center [64, 74] width 124 height 21
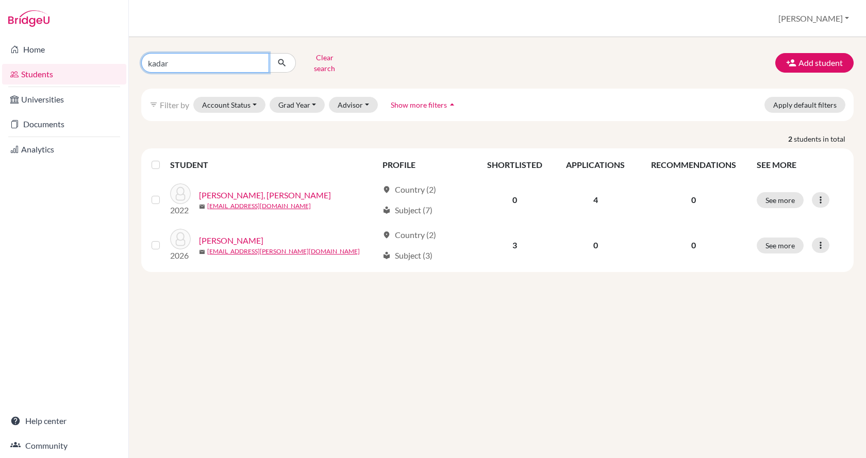
click at [204, 63] on input "kadar" at bounding box center [205, 63] width 128 height 20
type input "k"
type input "[PERSON_NAME]"
click button "submit" at bounding box center [282, 63] width 27 height 20
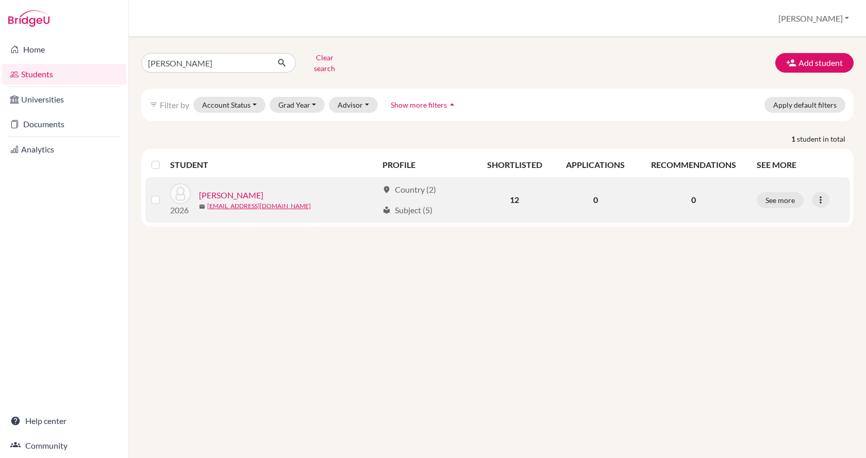
click at [226, 189] on link "[PERSON_NAME]" at bounding box center [231, 195] width 64 height 12
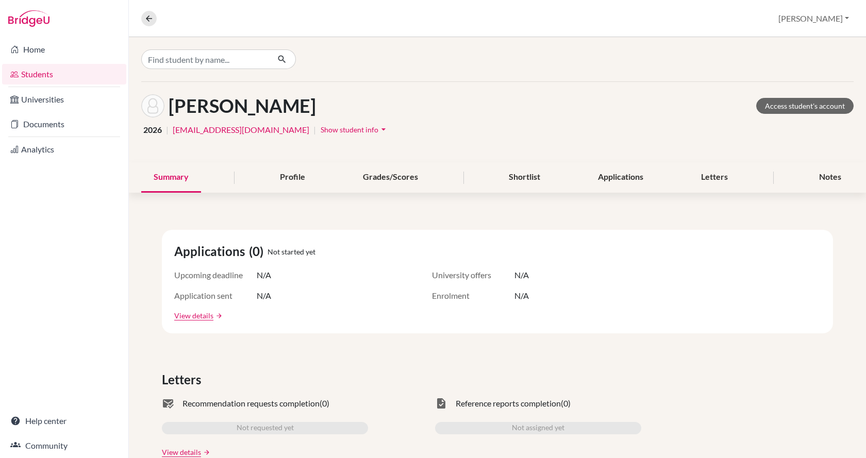
click at [321, 126] on span "Show student info" at bounding box center [350, 129] width 58 height 9
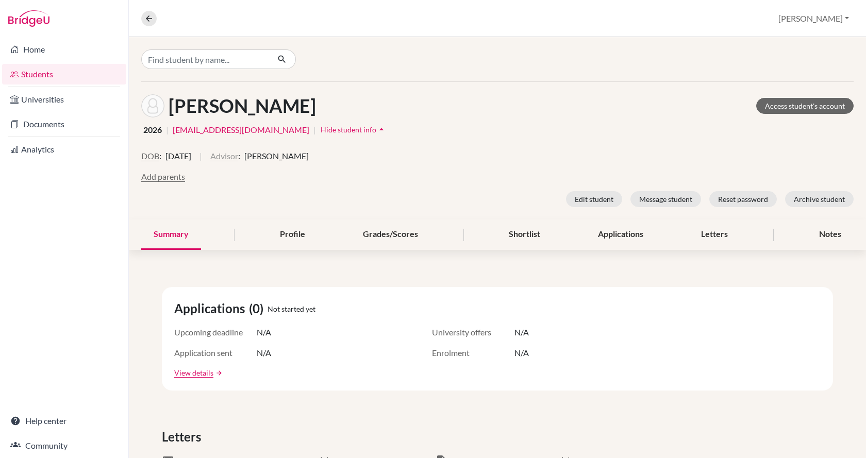
click at [238, 157] on button "Advisor" at bounding box center [224, 156] width 28 height 12
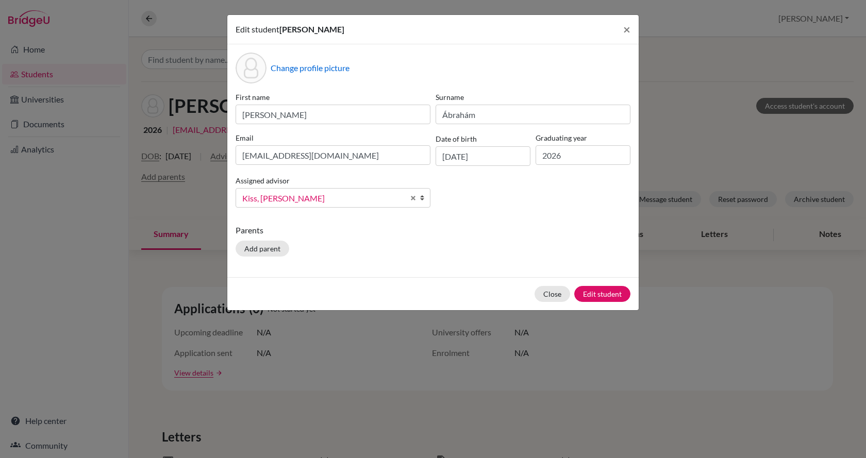
scroll to position [57, 0]
click at [273, 201] on span "Kiss, Jay" at bounding box center [323, 198] width 162 height 13
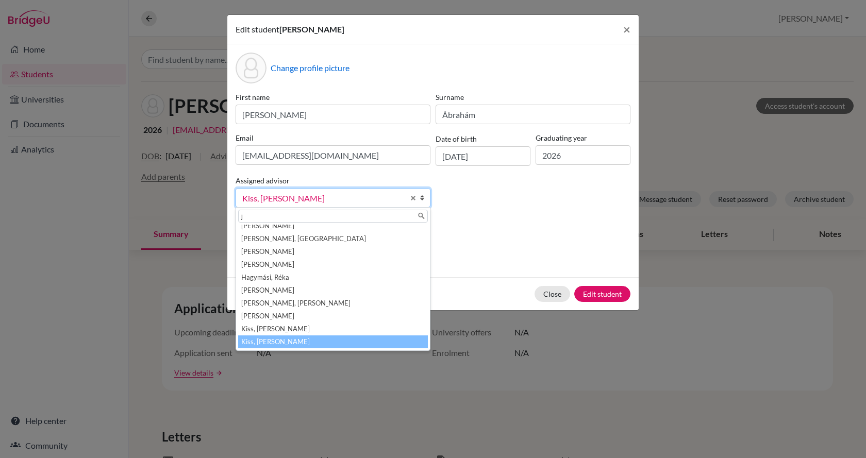
scroll to position [0, 0]
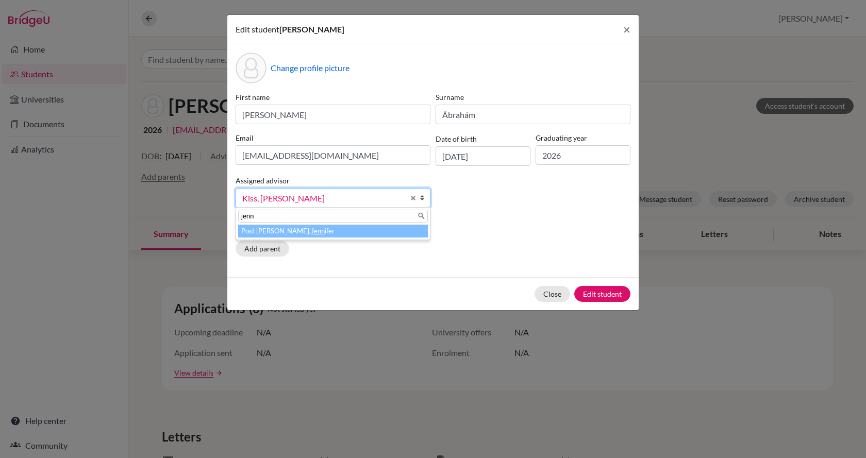
type input "jenn"
click at [278, 232] on li "Post Draeger, Jenn ifer" at bounding box center [333, 231] width 190 height 13
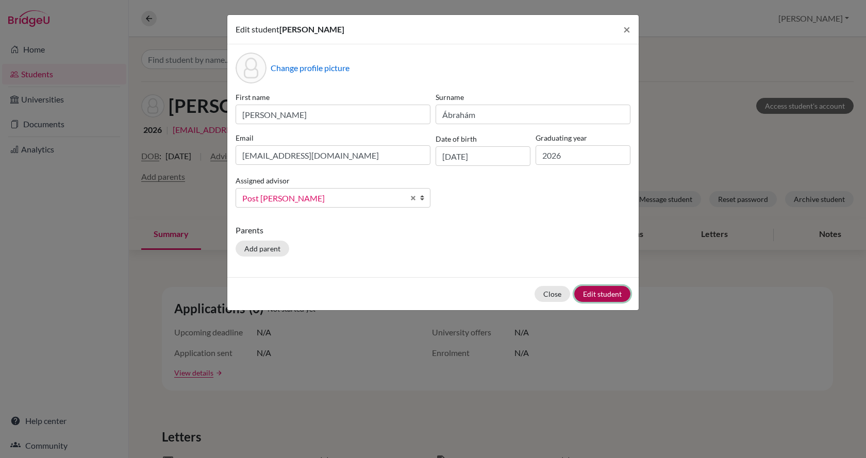
click at [615, 293] on button "Edit student" at bounding box center [602, 294] width 56 height 16
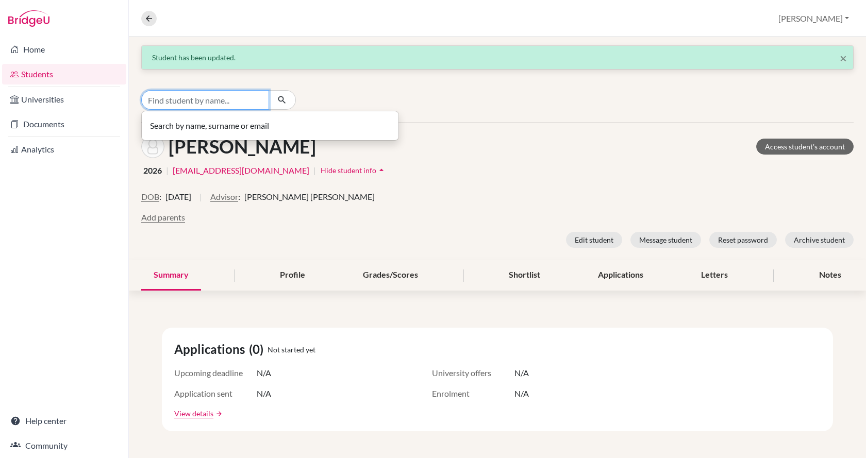
click at [173, 105] on input "Find student by name..." at bounding box center [205, 100] width 128 height 20
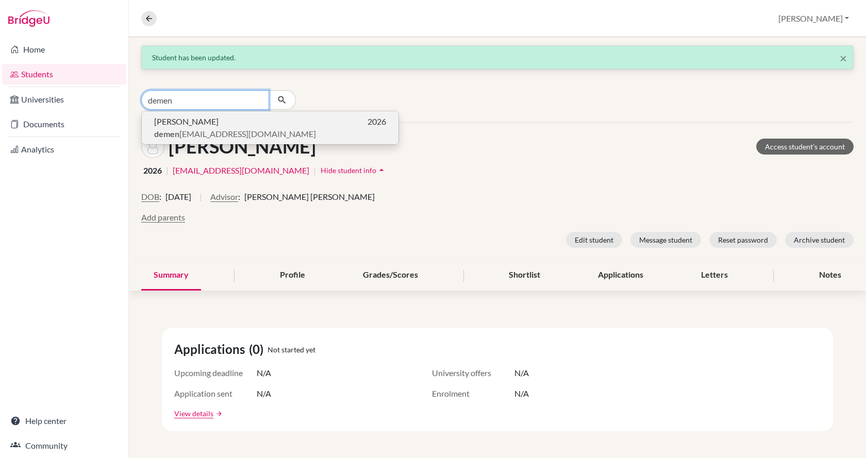
type input "demen"
click at [179, 126] on span "Dávid Demény" at bounding box center [186, 121] width 64 height 12
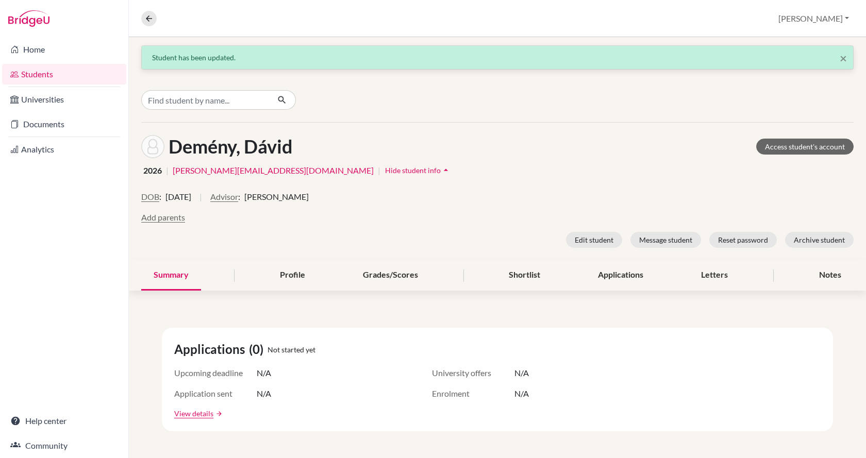
click at [272, 196] on span "Jay Kiss" at bounding box center [276, 197] width 64 height 12
click at [238, 197] on button "Advisor" at bounding box center [224, 197] width 28 height 12
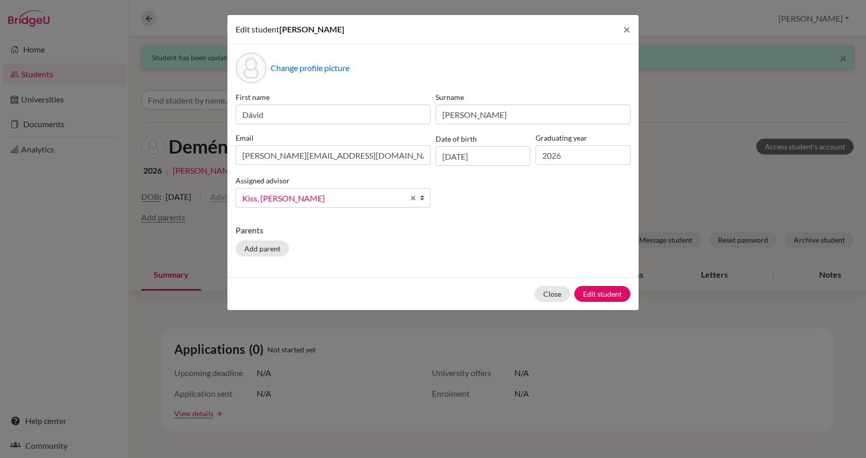
scroll to position [57, 0]
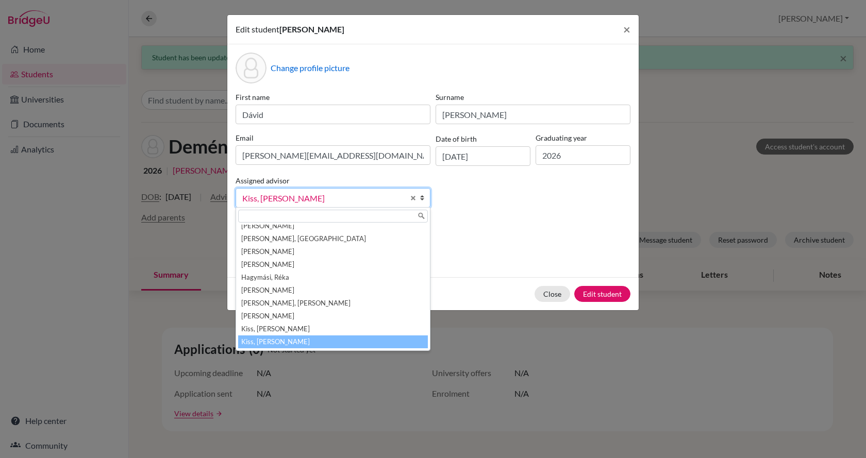
click at [265, 214] on input "text" at bounding box center [333, 216] width 190 height 13
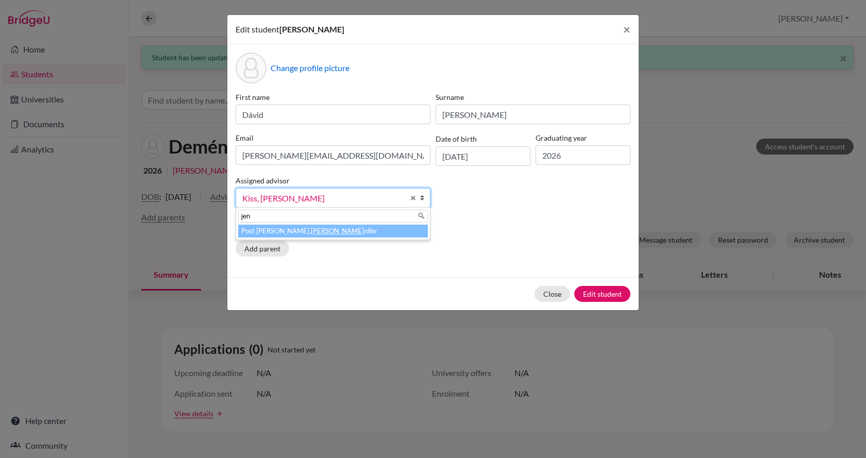
type input "jen"
click at [266, 232] on li "Post Draeger, Jen nifer" at bounding box center [333, 231] width 190 height 13
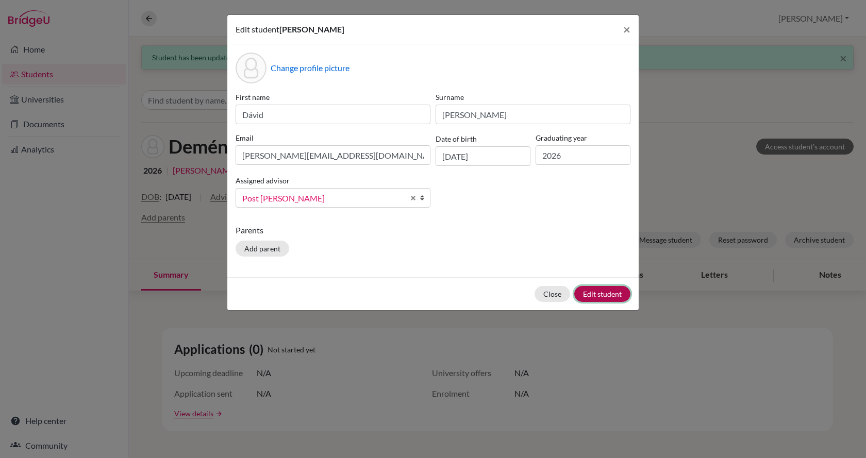
click at [613, 293] on button "Edit student" at bounding box center [602, 294] width 56 height 16
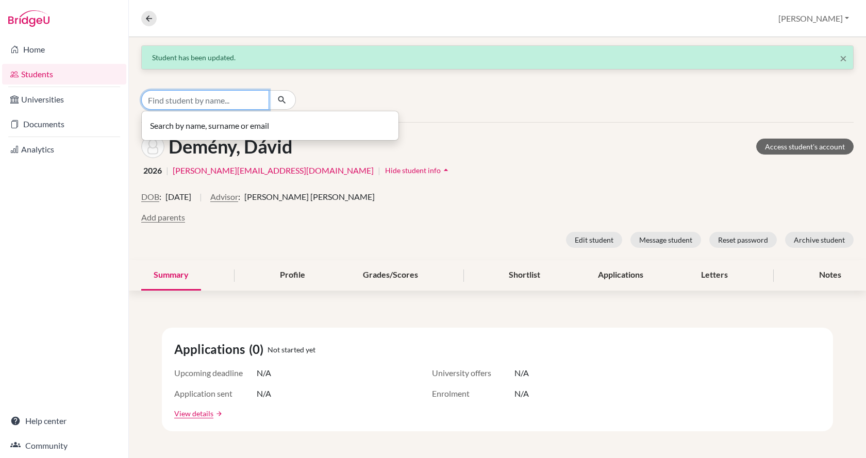
click at [166, 97] on input "Find student by name..." at bounding box center [205, 100] width 128 height 20
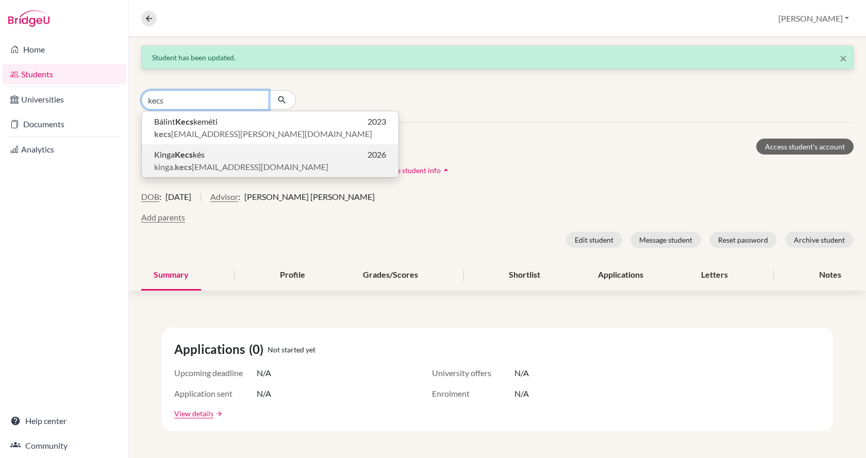
type input "kecs"
click at [179, 162] on b "kecs" at bounding box center [183, 167] width 17 height 10
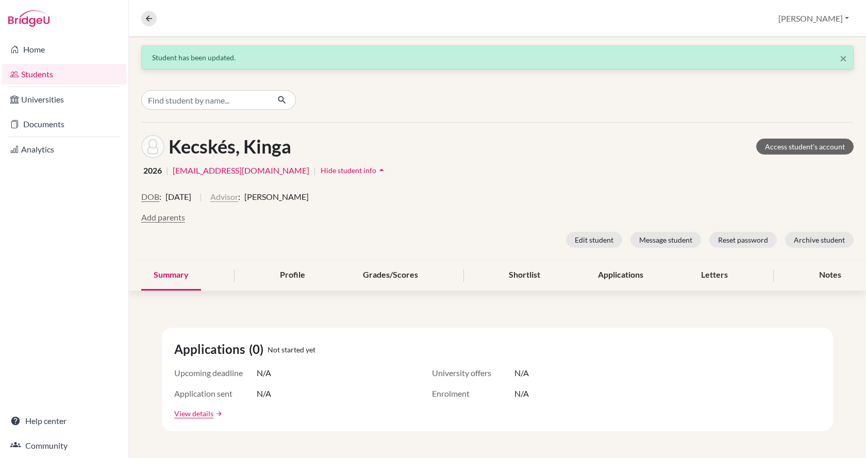
click at [238, 200] on button "Advisor" at bounding box center [224, 197] width 28 height 12
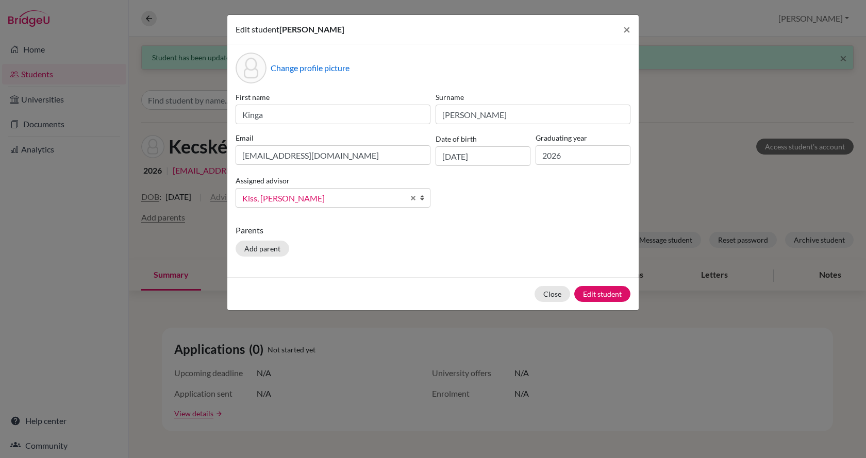
scroll to position [57, 0]
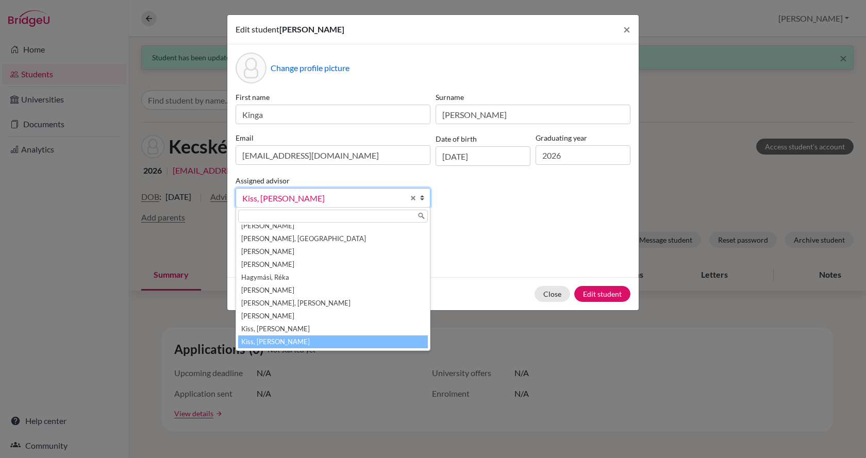
click at [261, 213] on input "text" at bounding box center [333, 216] width 190 height 13
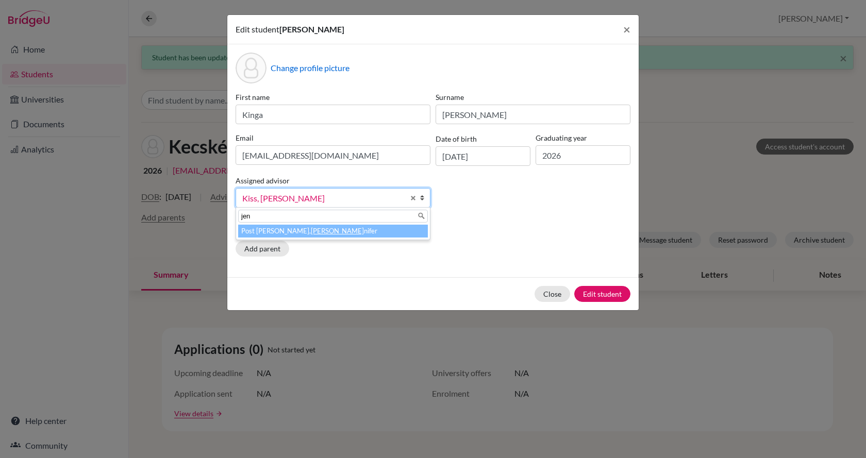
type input "jen"
click at [265, 234] on li "Post Draeger, Jen nifer" at bounding box center [333, 231] width 190 height 13
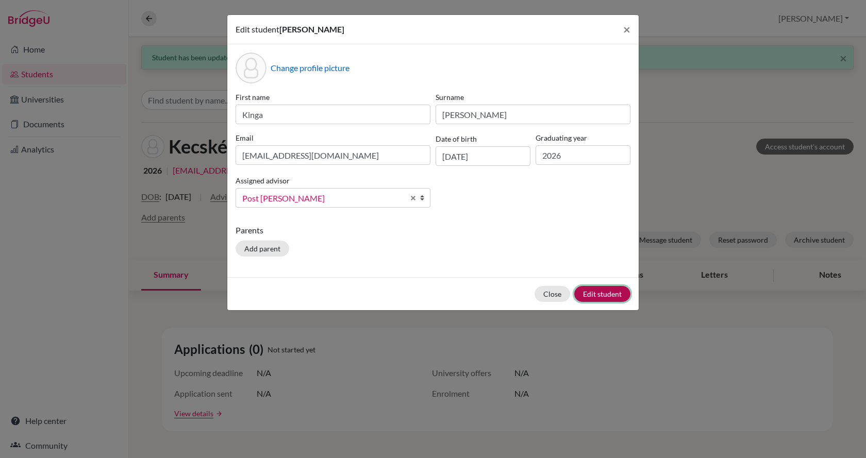
click at [592, 291] on button "Edit student" at bounding box center [602, 294] width 56 height 16
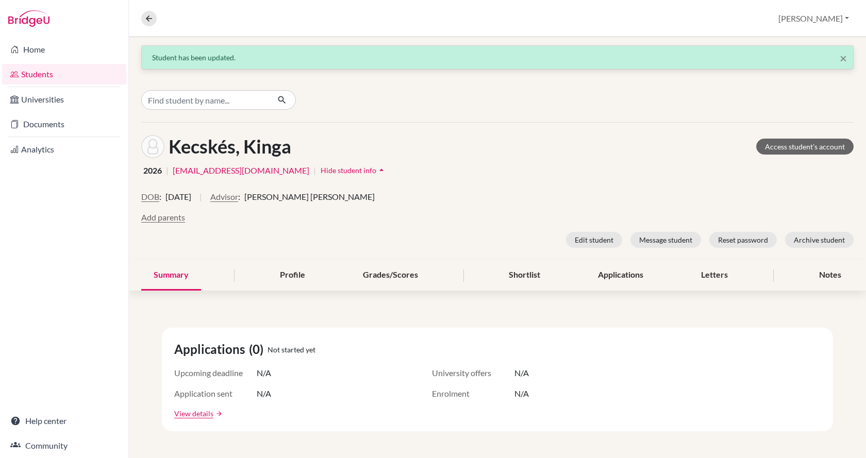
click at [58, 72] on link "Students" at bounding box center [64, 74] width 124 height 21
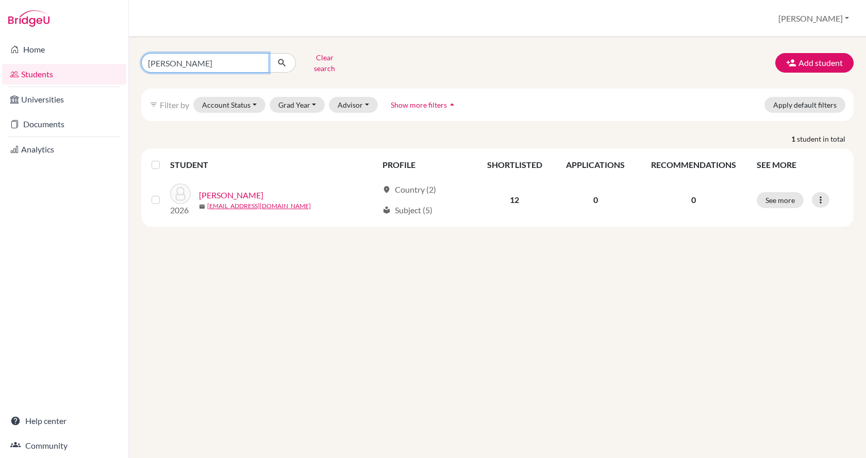
click at [230, 58] on input "[PERSON_NAME]" at bounding box center [205, 63] width 128 height 20
type input "a"
click at [330, 58] on button "Clear search" at bounding box center [324, 62] width 57 height 27
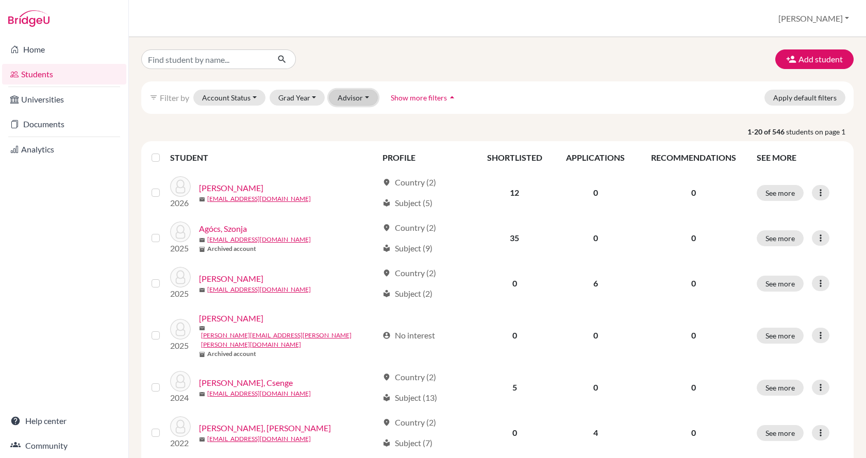
click at [355, 99] on button "Advisor" at bounding box center [353, 98] width 49 height 16
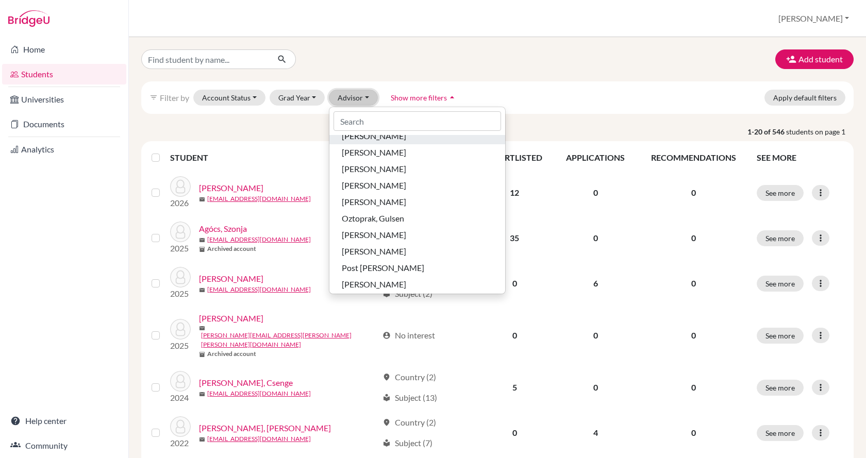
scroll to position [464, 0]
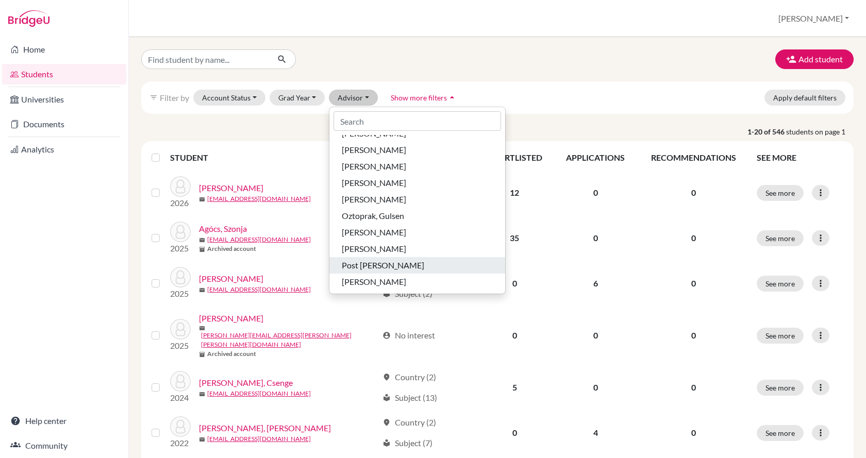
click at [397, 265] on span "Post [PERSON_NAME]" at bounding box center [383, 265] width 82 height 12
